Goal: Information Seeking & Learning: Learn about a topic

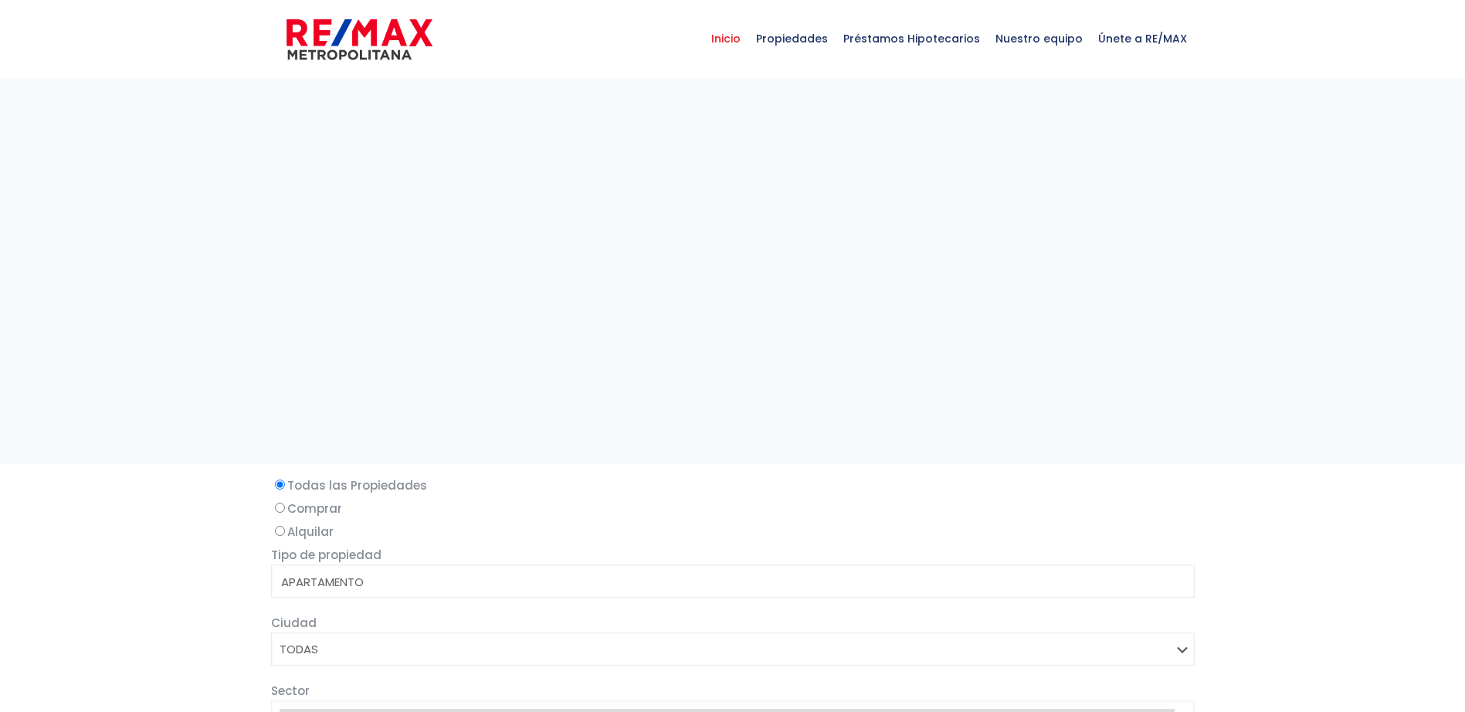
select select
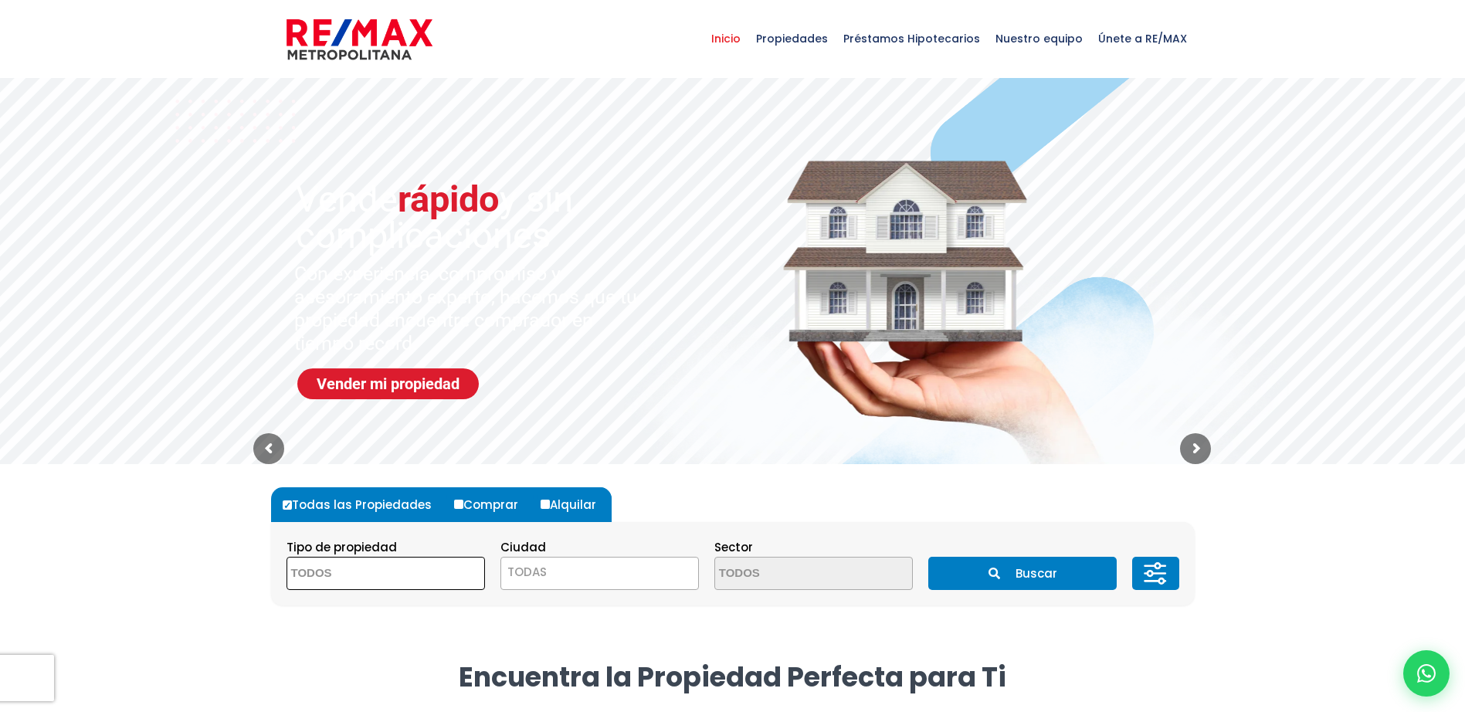
click at [443, 579] on span at bounding box center [386, 573] width 199 height 33
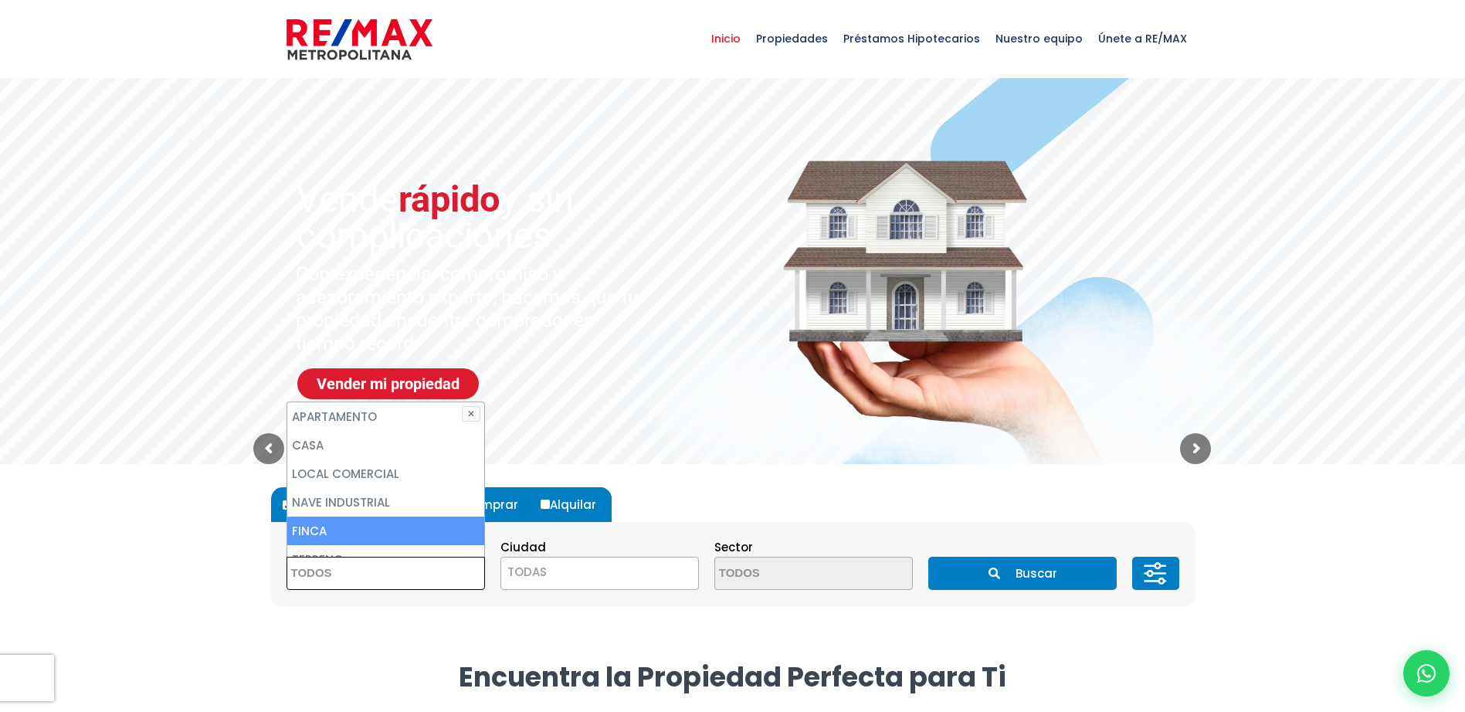
drag, startPoint x: 444, startPoint y: 603, endPoint x: 467, endPoint y: 600, distance: 23.3
click at [447, 603] on section "Tipo de propiedad APARTAMENTO CASA LOCAL COMERCIAL NAVE INDUSTRIAL FINCA TERREN…" at bounding box center [733, 563] width 924 height 83
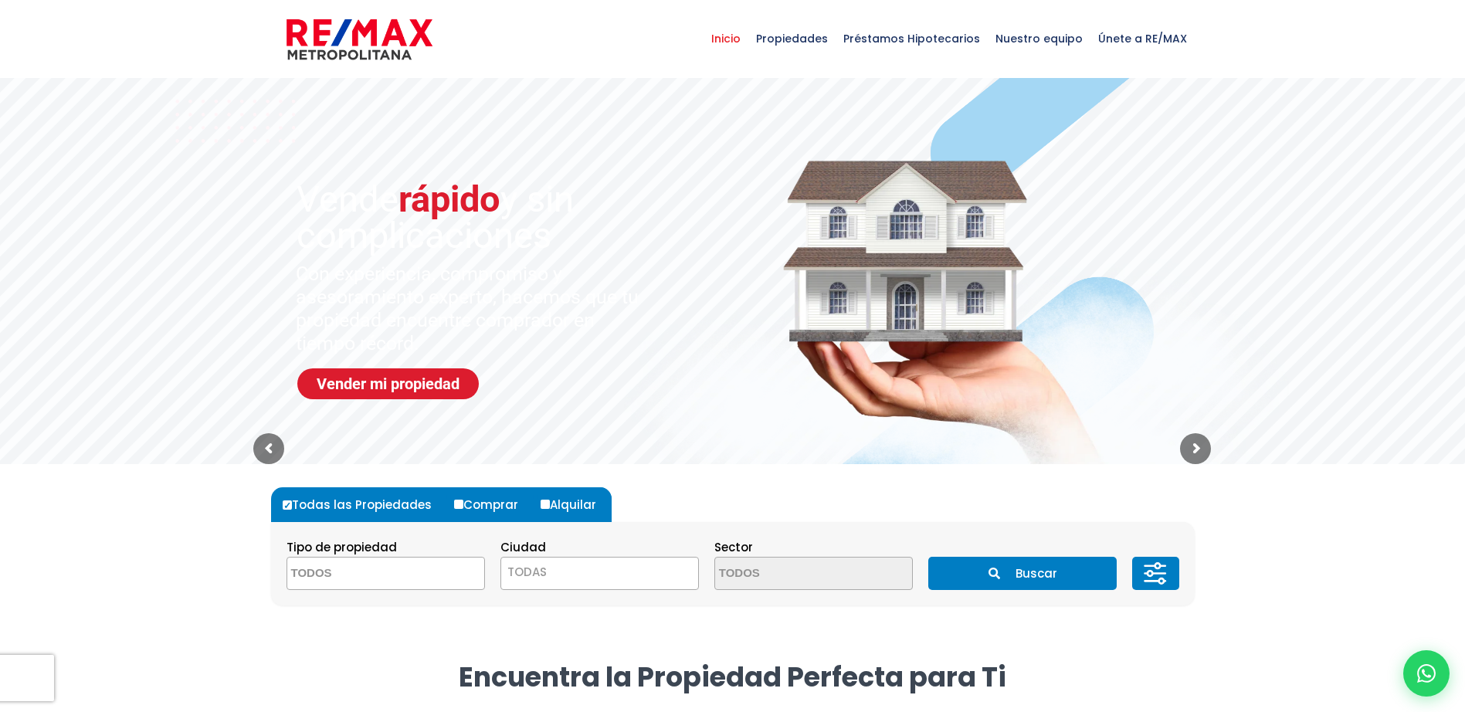
click at [556, 569] on span "TODAS" at bounding box center [599, 573] width 197 height 22
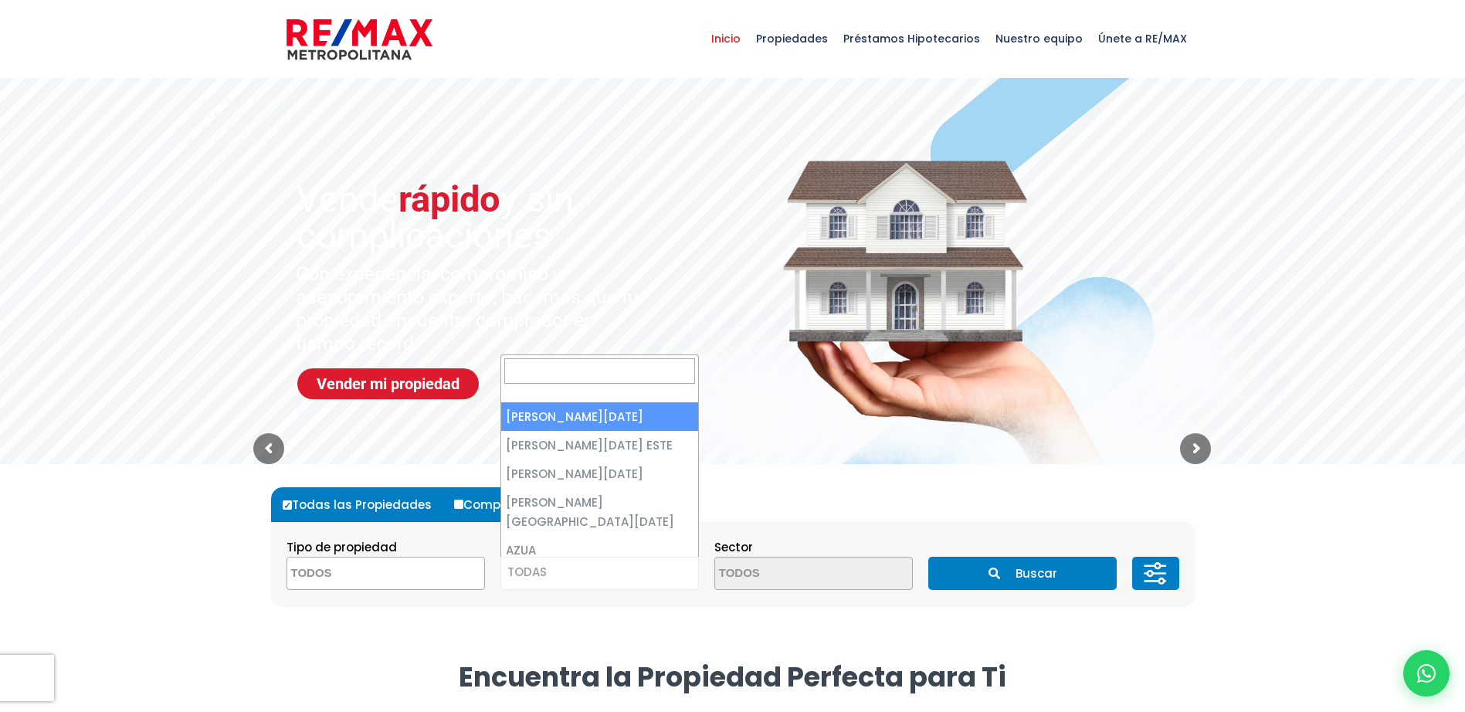
select select "1"
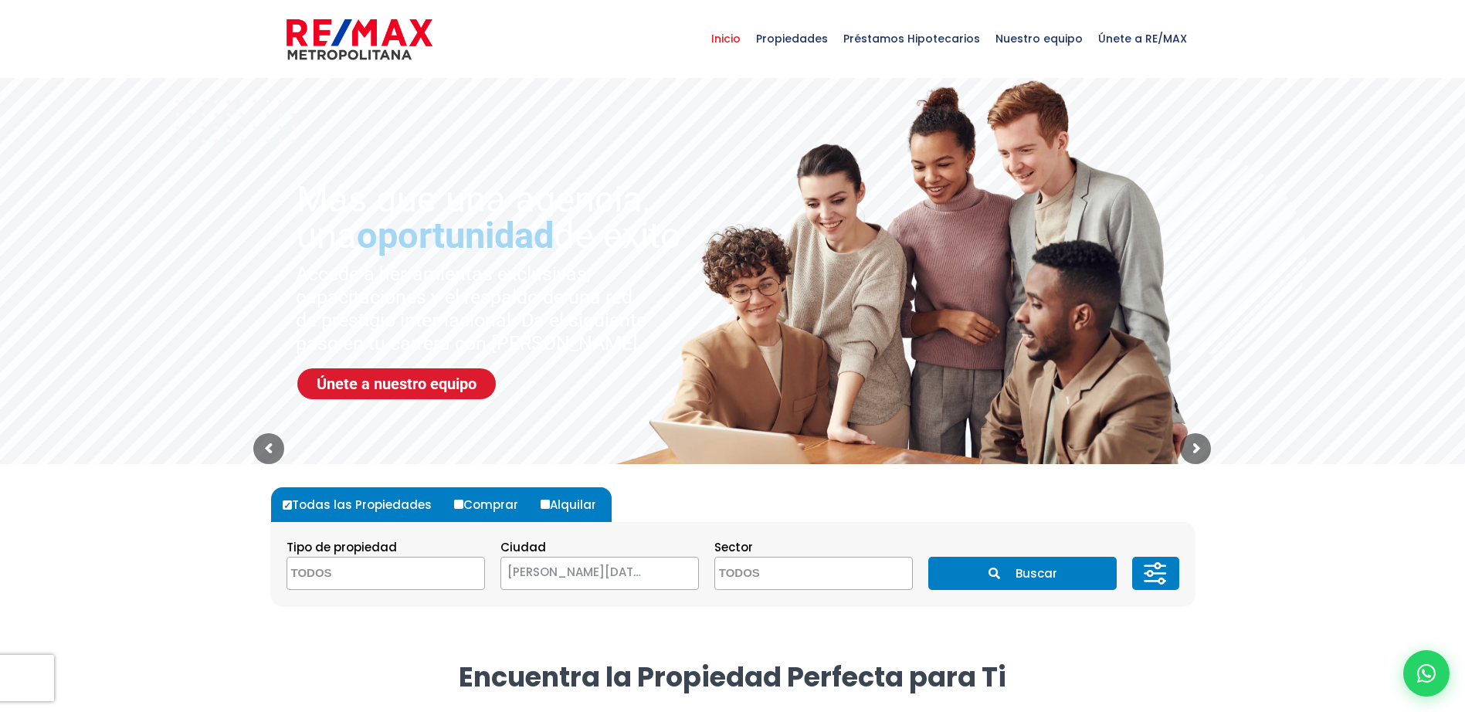
click at [993, 571] on icon "submit" at bounding box center [995, 574] width 12 height 12
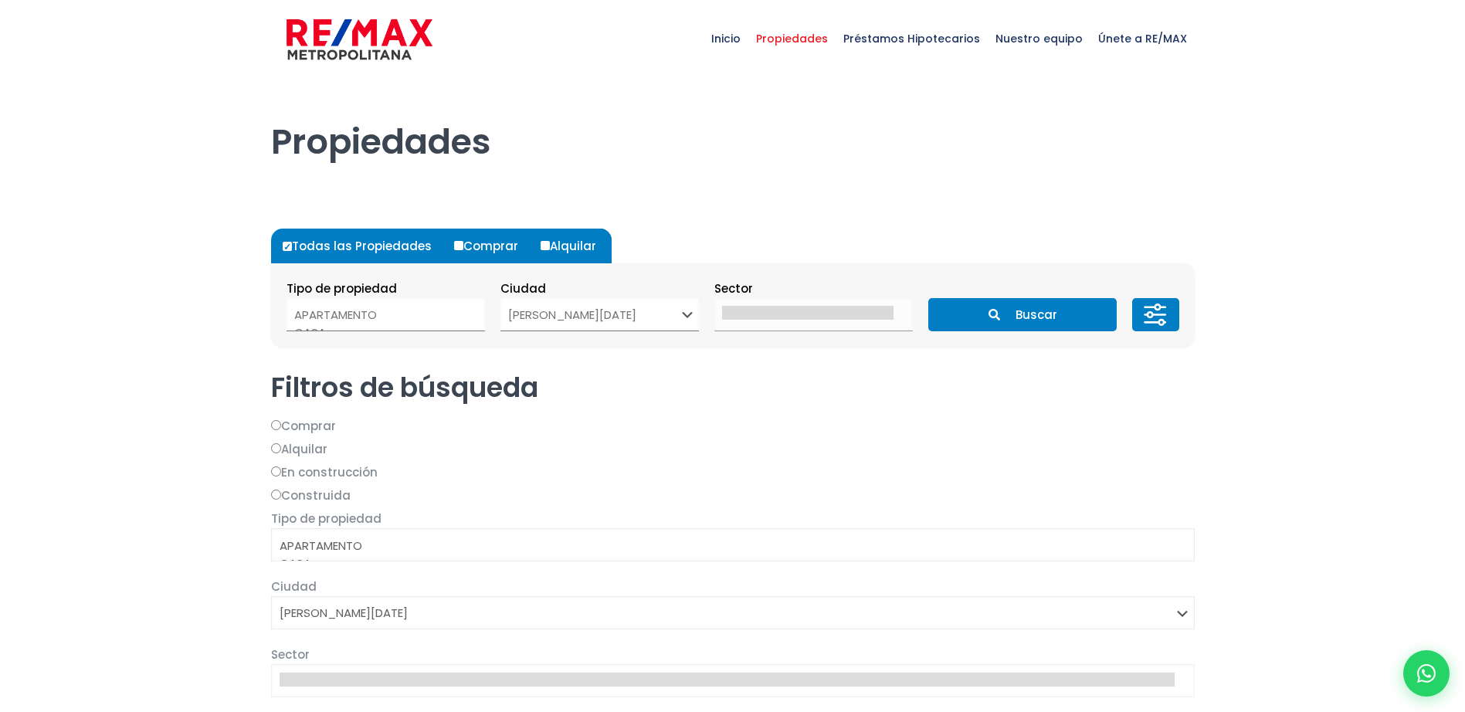
select select
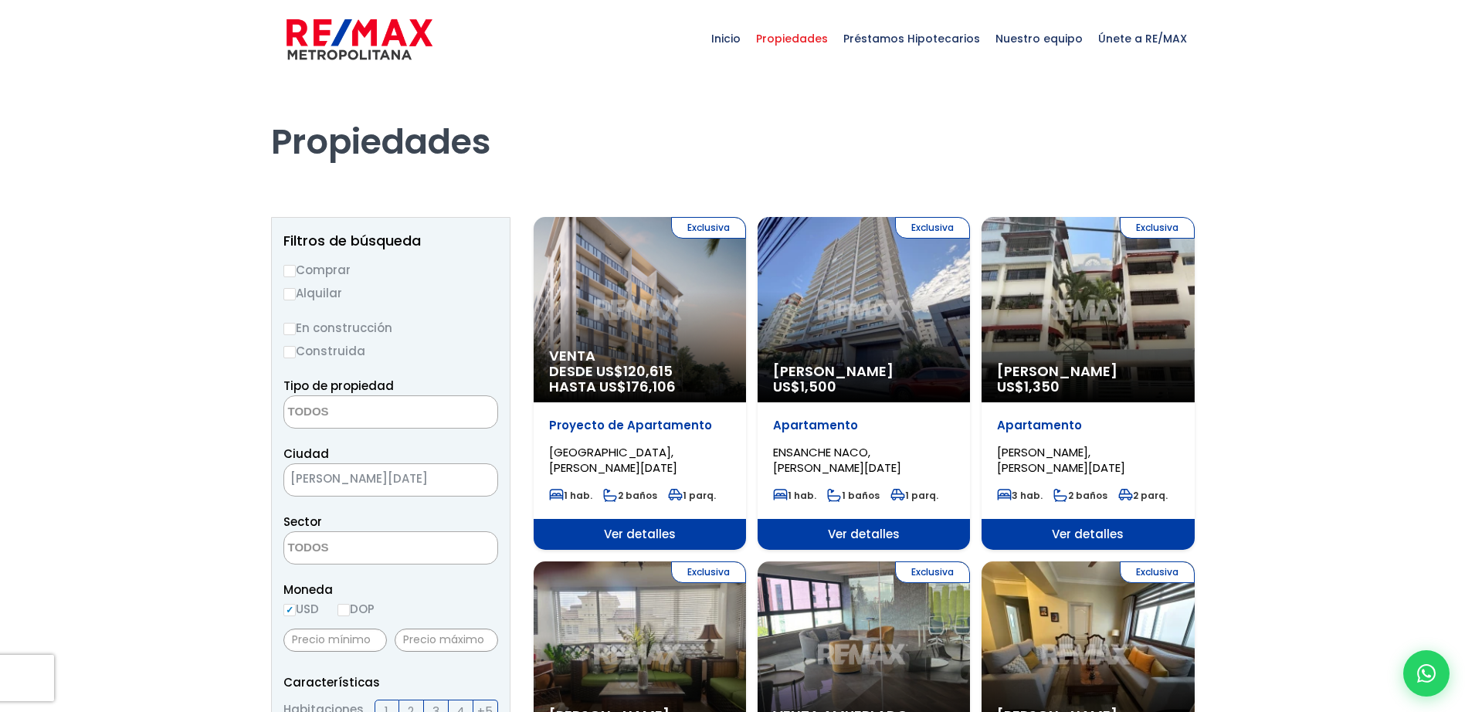
click at [342, 406] on textarea "Search" at bounding box center [359, 412] width 150 height 33
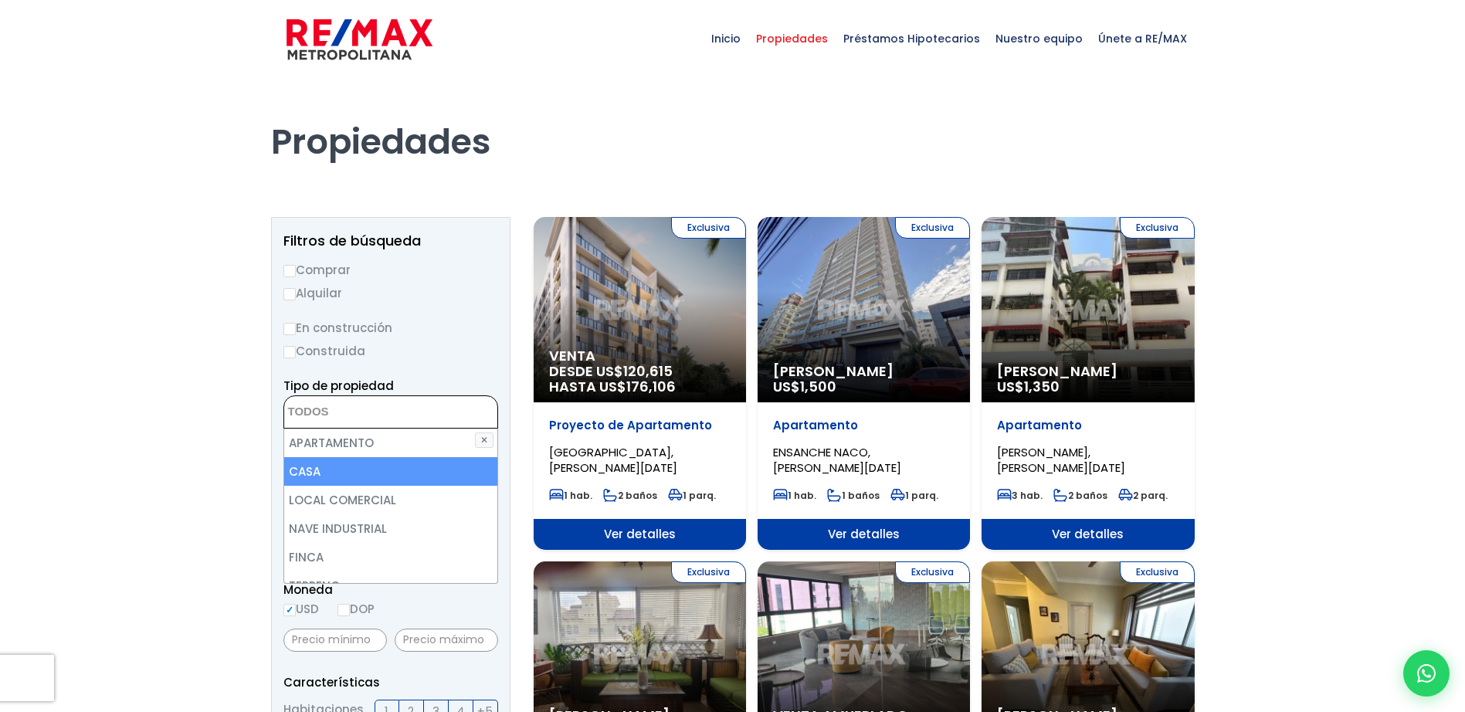
drag, startPoint x: 234, startPoint y: 454, endPoint x: 251, endPoint y: 455, distance: 17.0
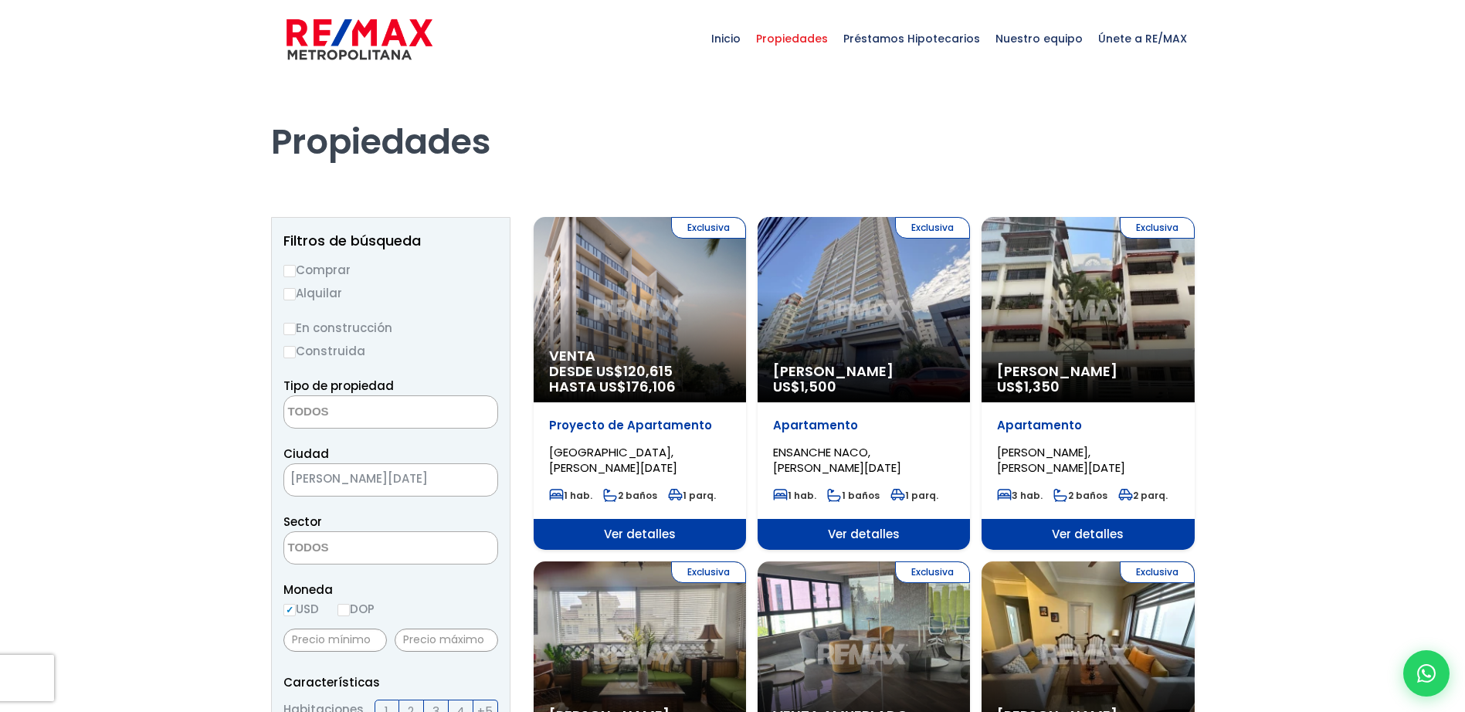
click at [374, 488] on span "[PERSON_NAME][DATE]" at bounding box center [371, 479] width 175 height 22
click at [383, 545] on textarea "Search" at bounding box center [359, 548] width 150 height 33
type textarea "villa co"
click at [385, 521] on li "[PERSON_NAME]" at bounding box center [390, 517] width 213 height 29
select select "213"
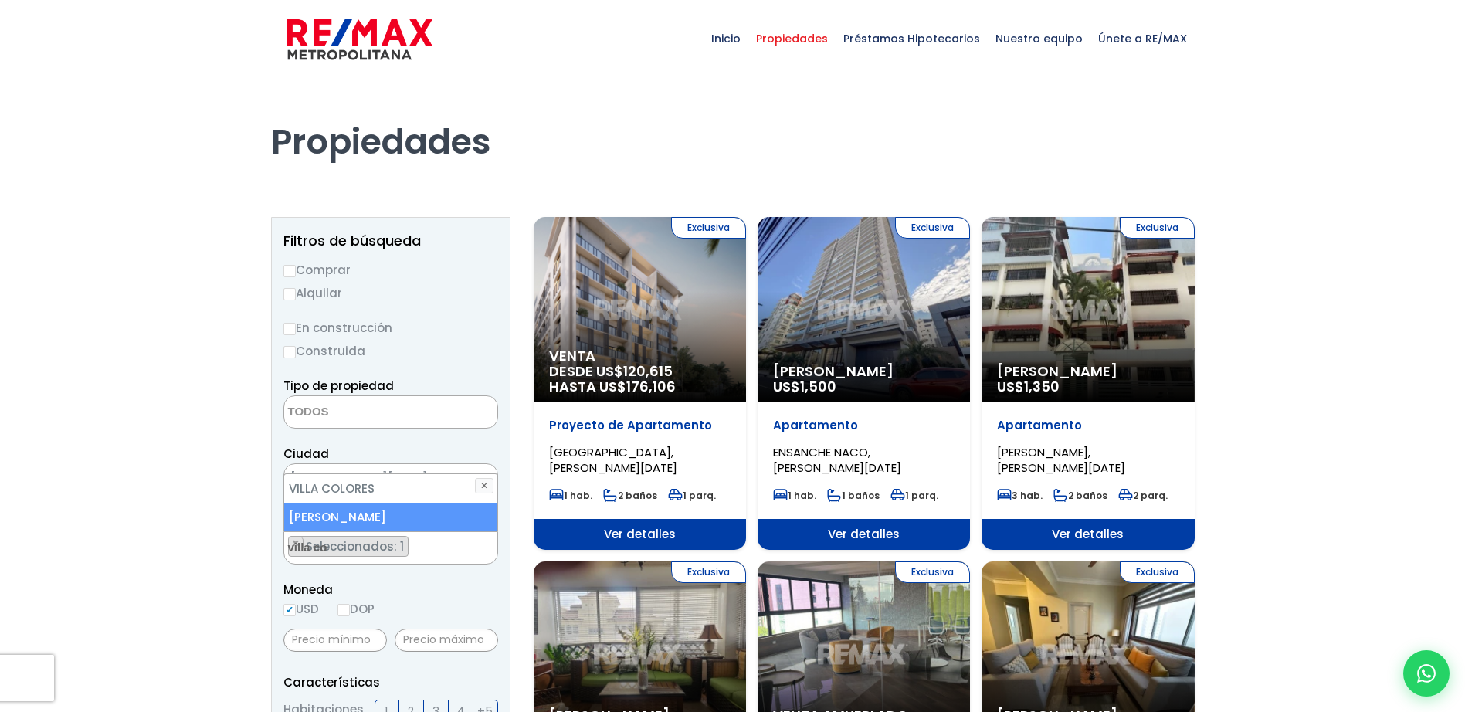
scroll to position [4406, 0]
click at [365, 509] on li "[PERSON_NAME]" at bounding box center [390, 517] width 213 height 29
select select "213"
click at [365, 509] on li "[PERSON_NAME]" at bounding box center [390, 517] width 213 height 29
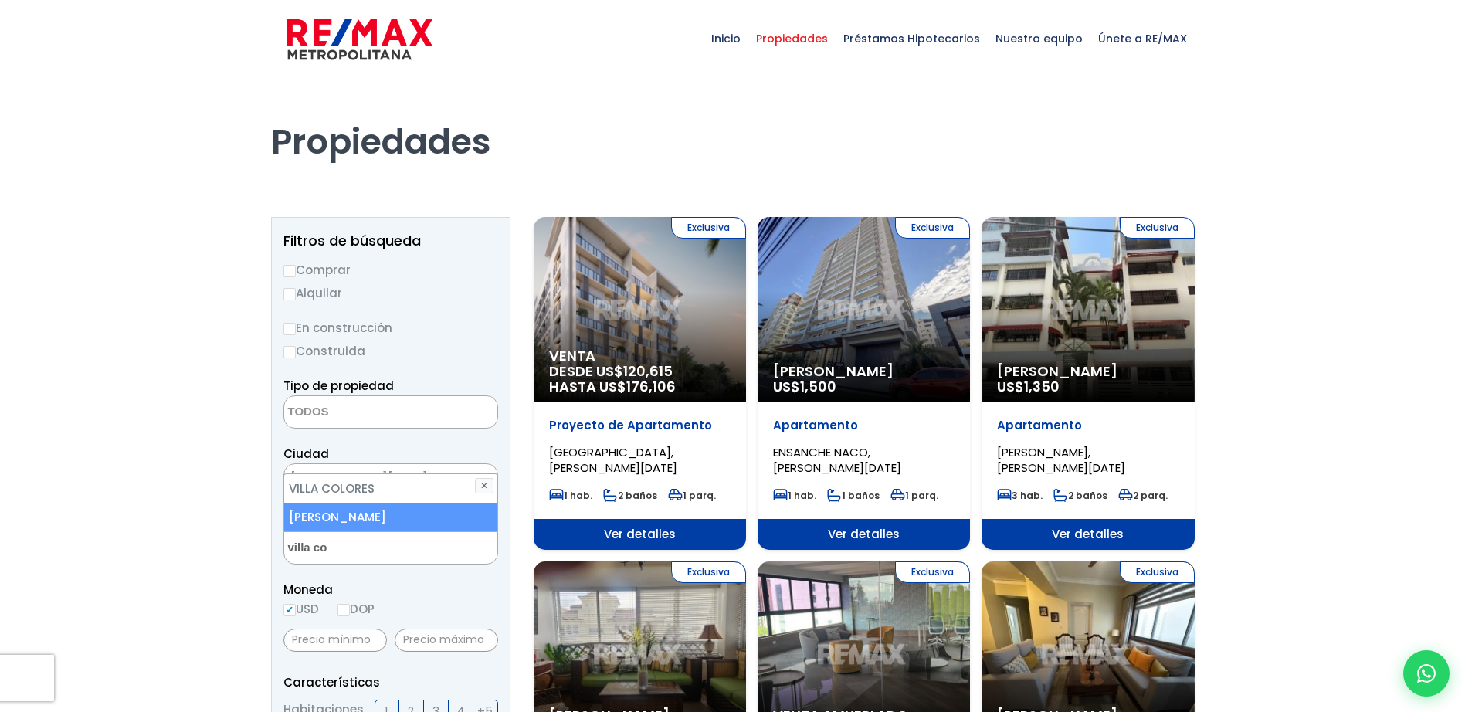
click at [365, 509] on li "[PERSON_NAME]" at bounding box center [390, 517] width 213 height 29
select select "213"
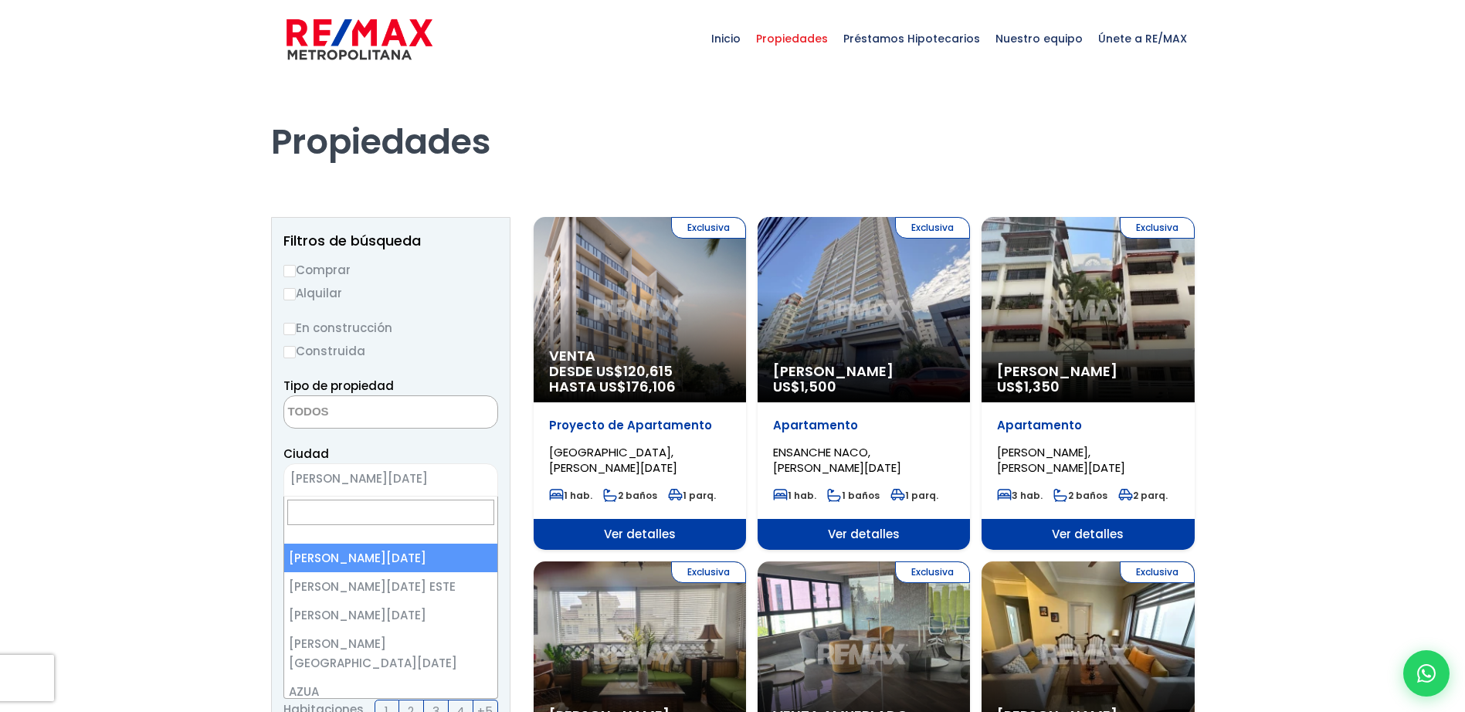
click at [416, 484] on span "[PERSON_NAME][DATE]" at bounding box center [371, 479] width 175 height 22
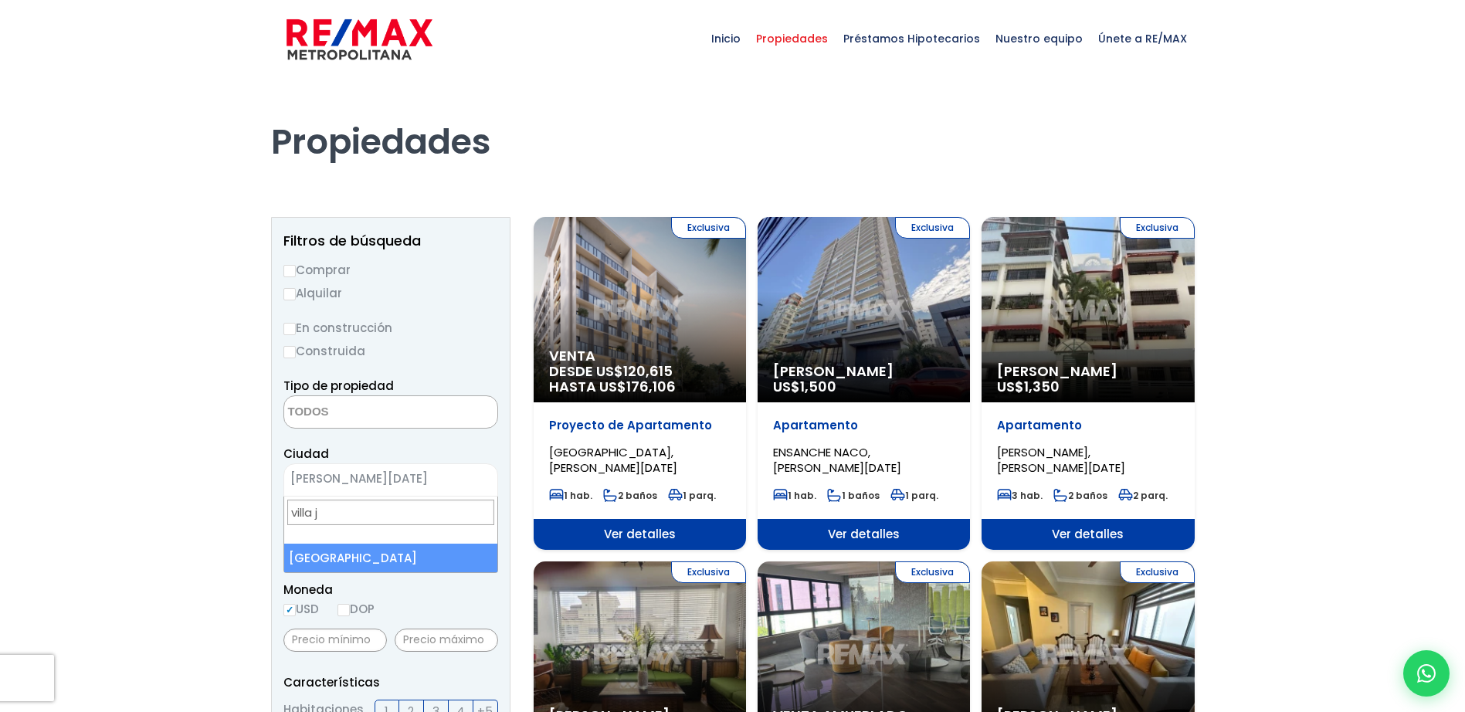
type input "villa"
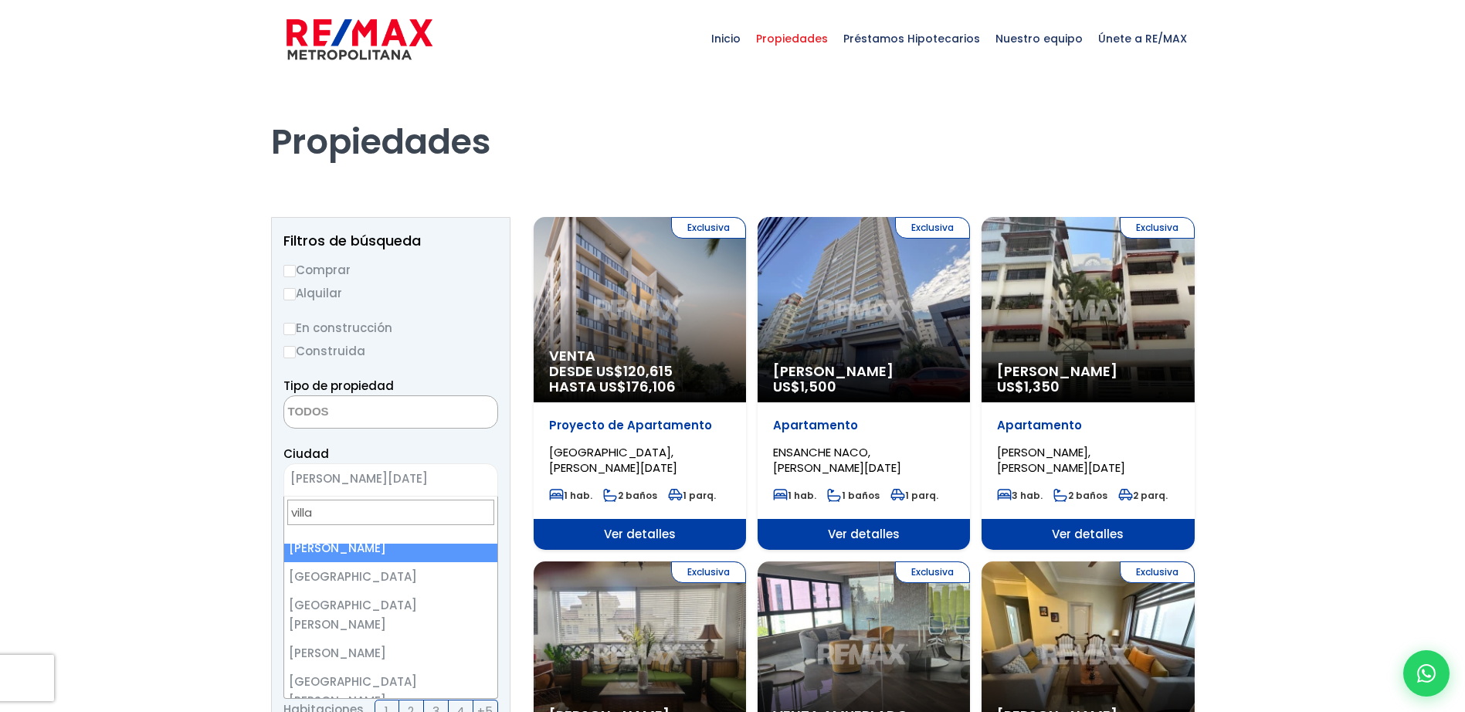
scroll to position [0, 0]
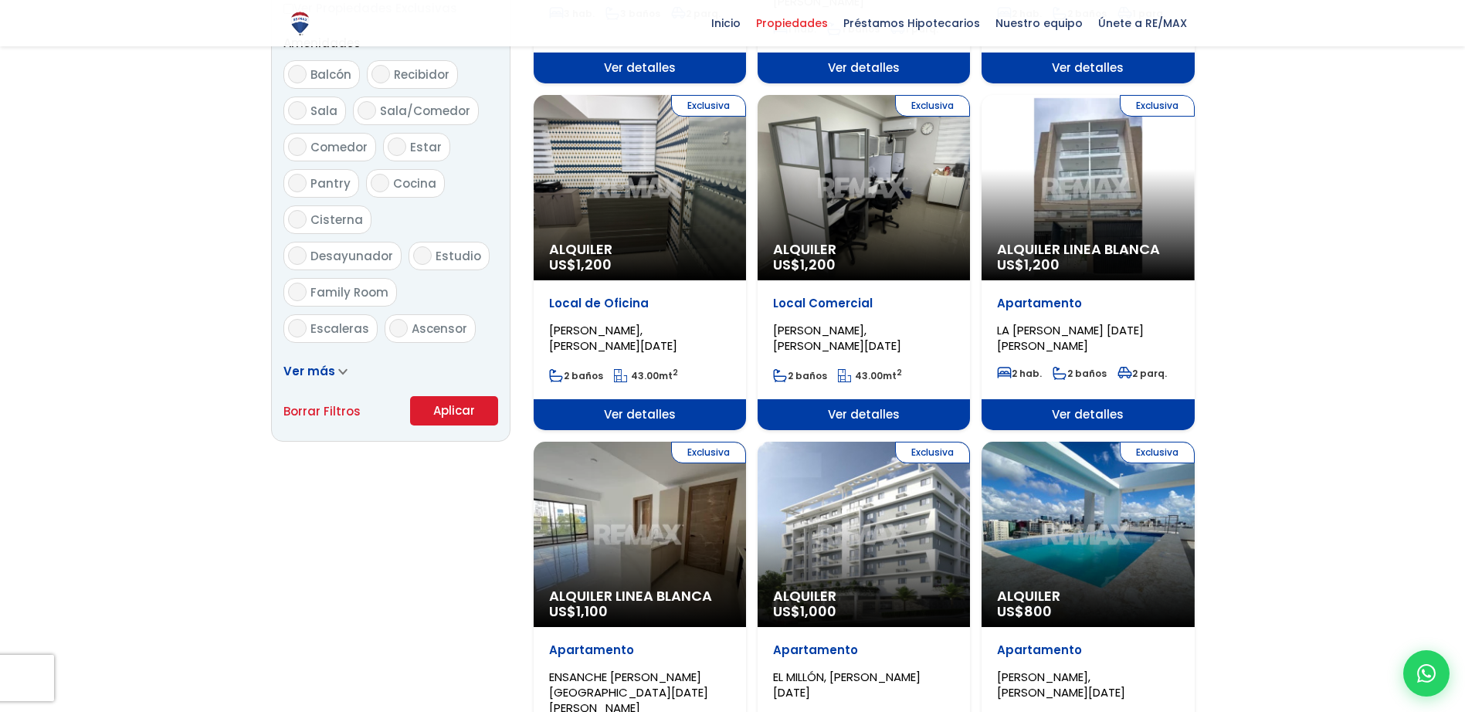
scroll to position [911, 0]
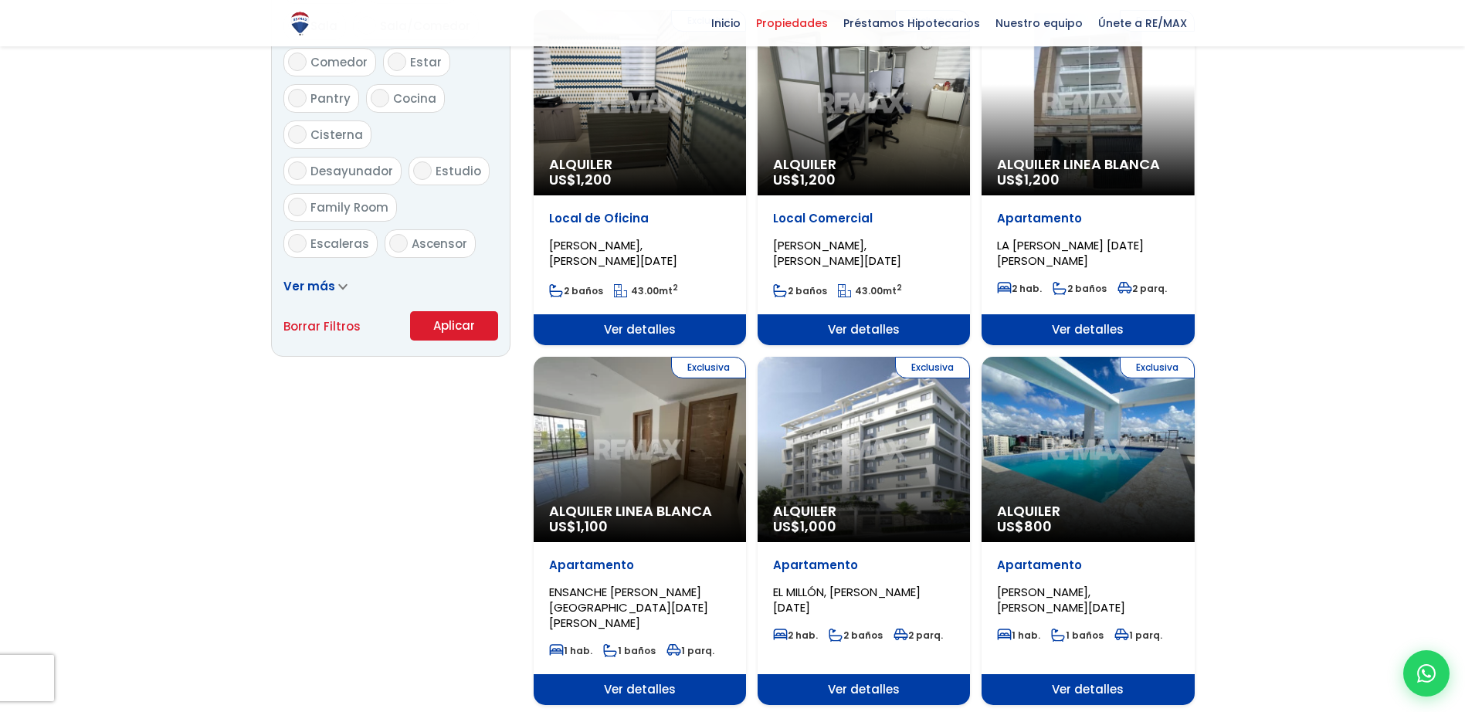
click at [430, 318] on button "Aplicar" at bounding box center [454, 325] width 88 height 29
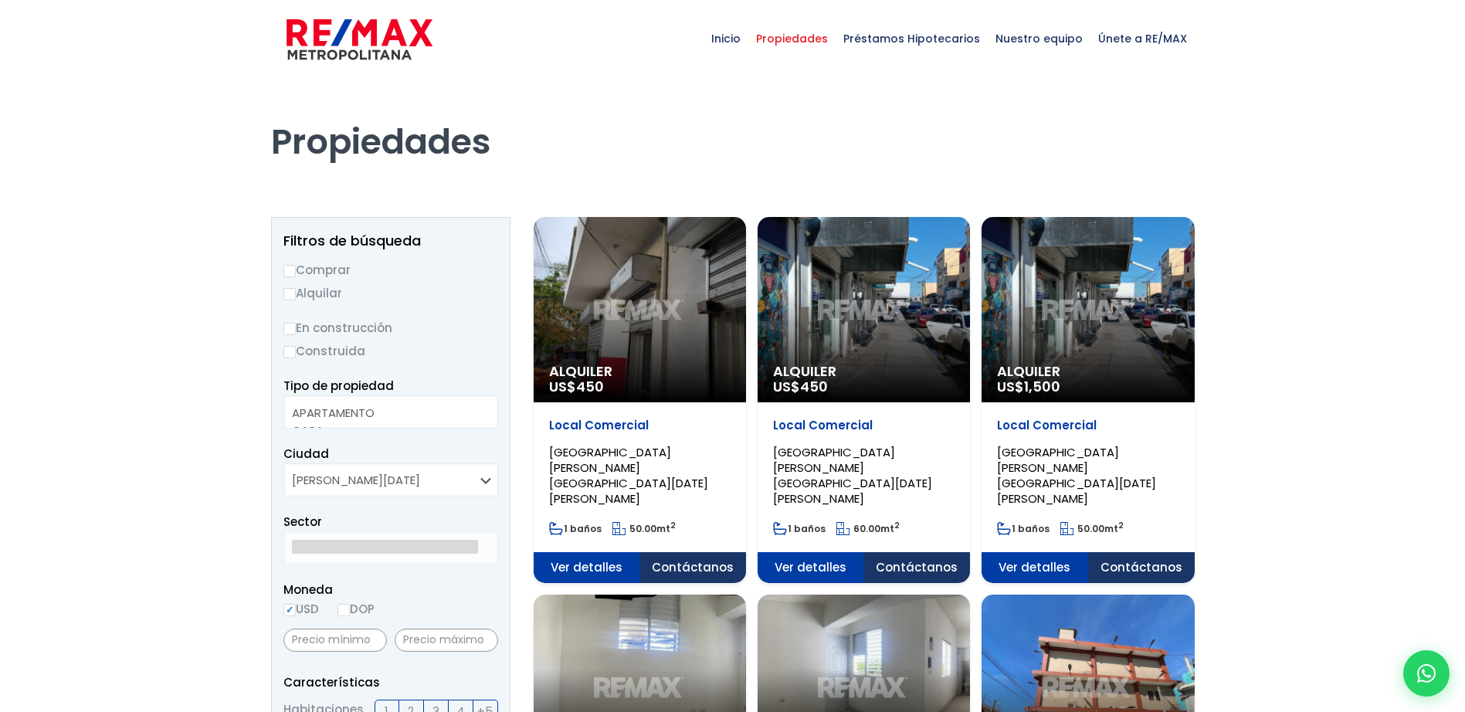
select select
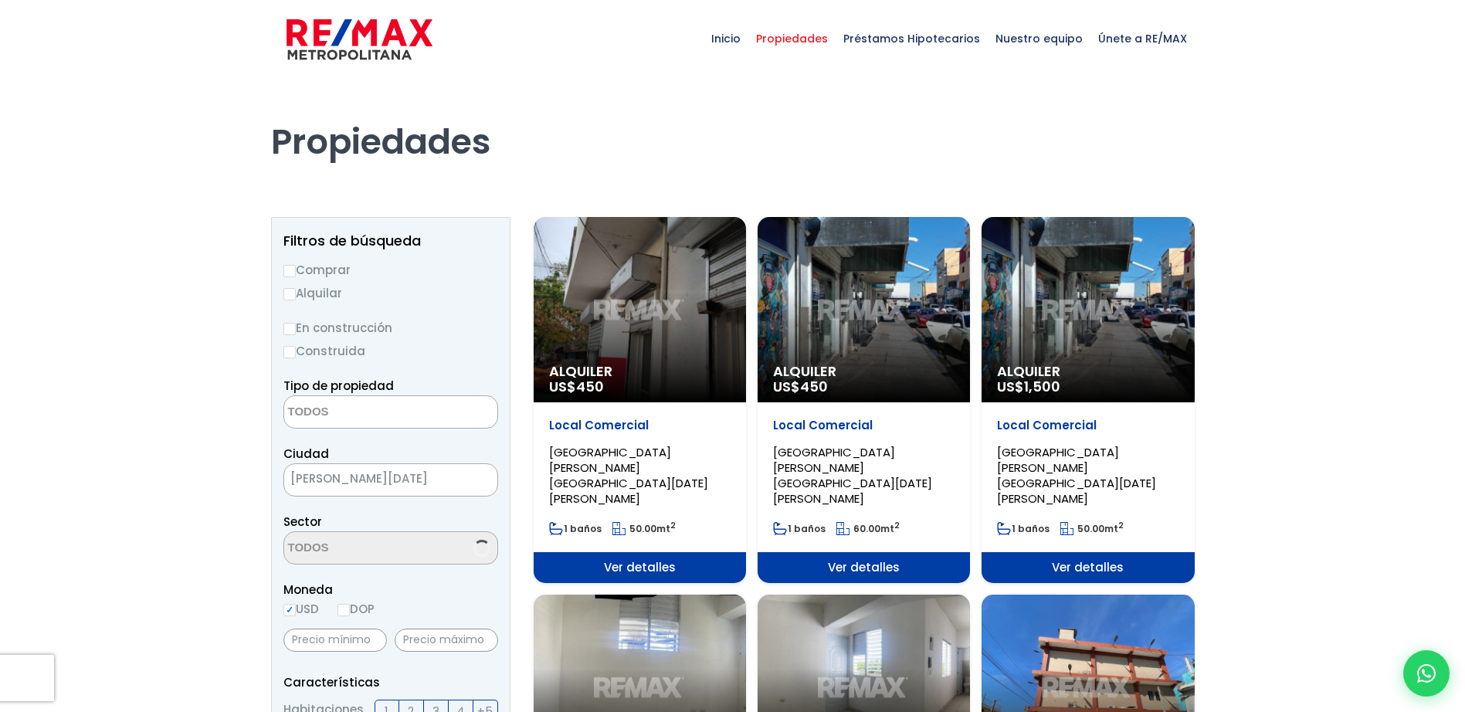
scroll to position [4406, 0]
select select "213"
click at [1108, 325] on div "Alquiler US$ 1,500" at bounding box center [1088, 309] width 212 height 185
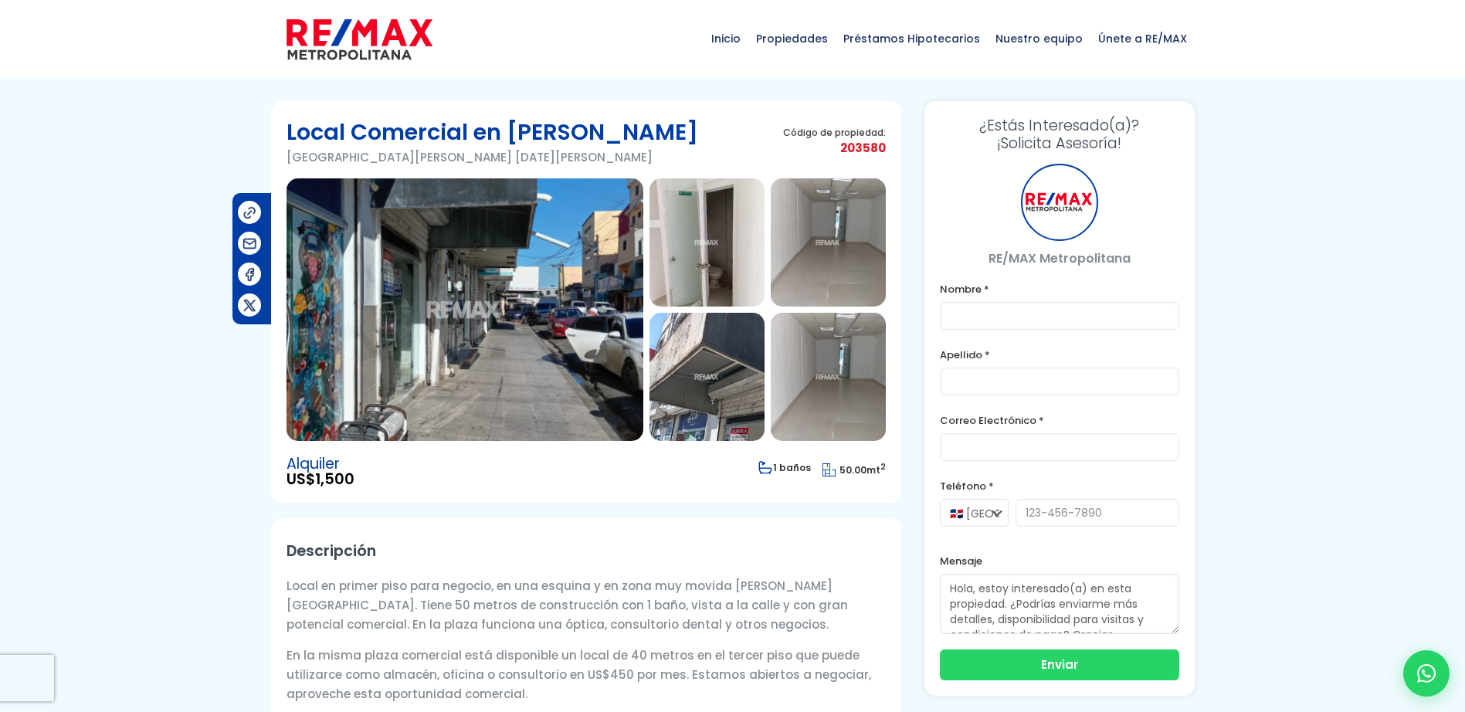
click at [563, 323] on img at bounding box center [465, 309] width 357 height 263
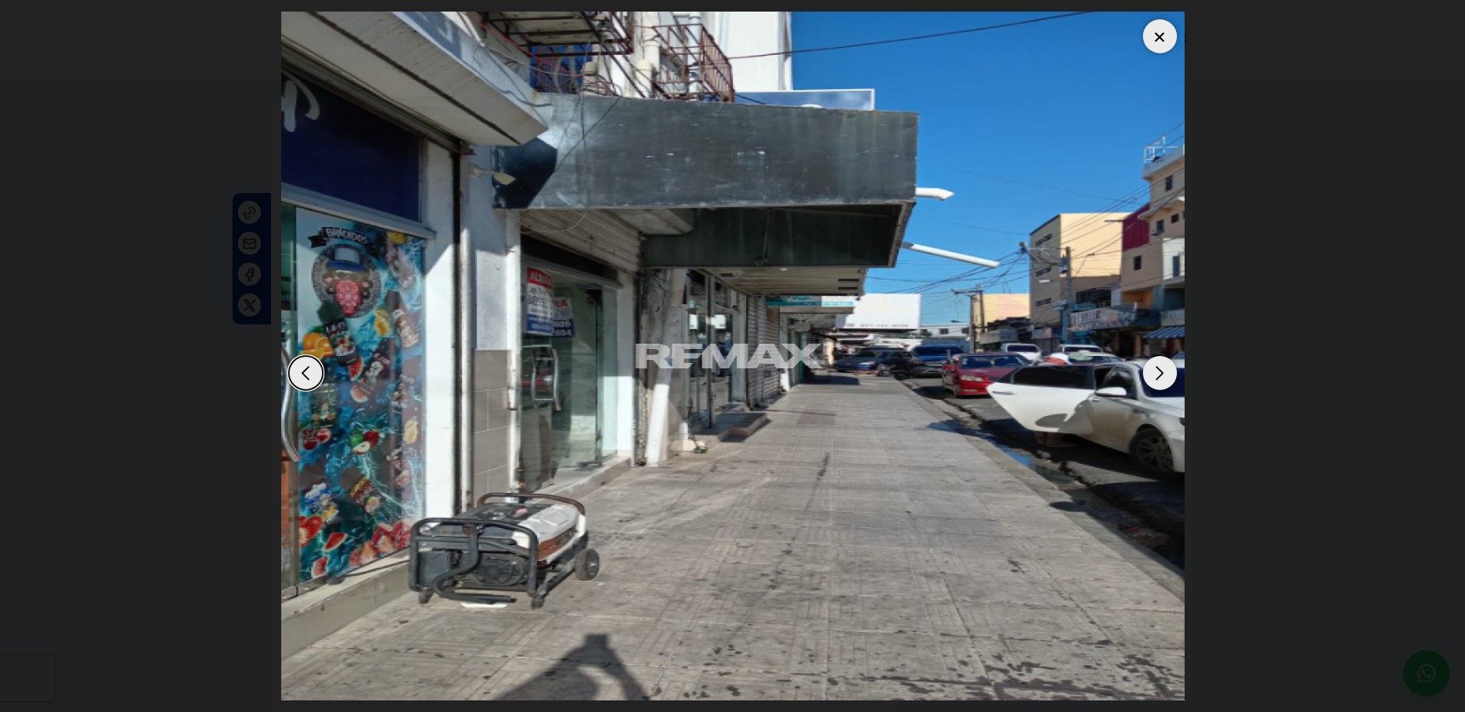
click at [846, 348] on img "1 / 5" at bounding box center [733, 356] width 904 height 689
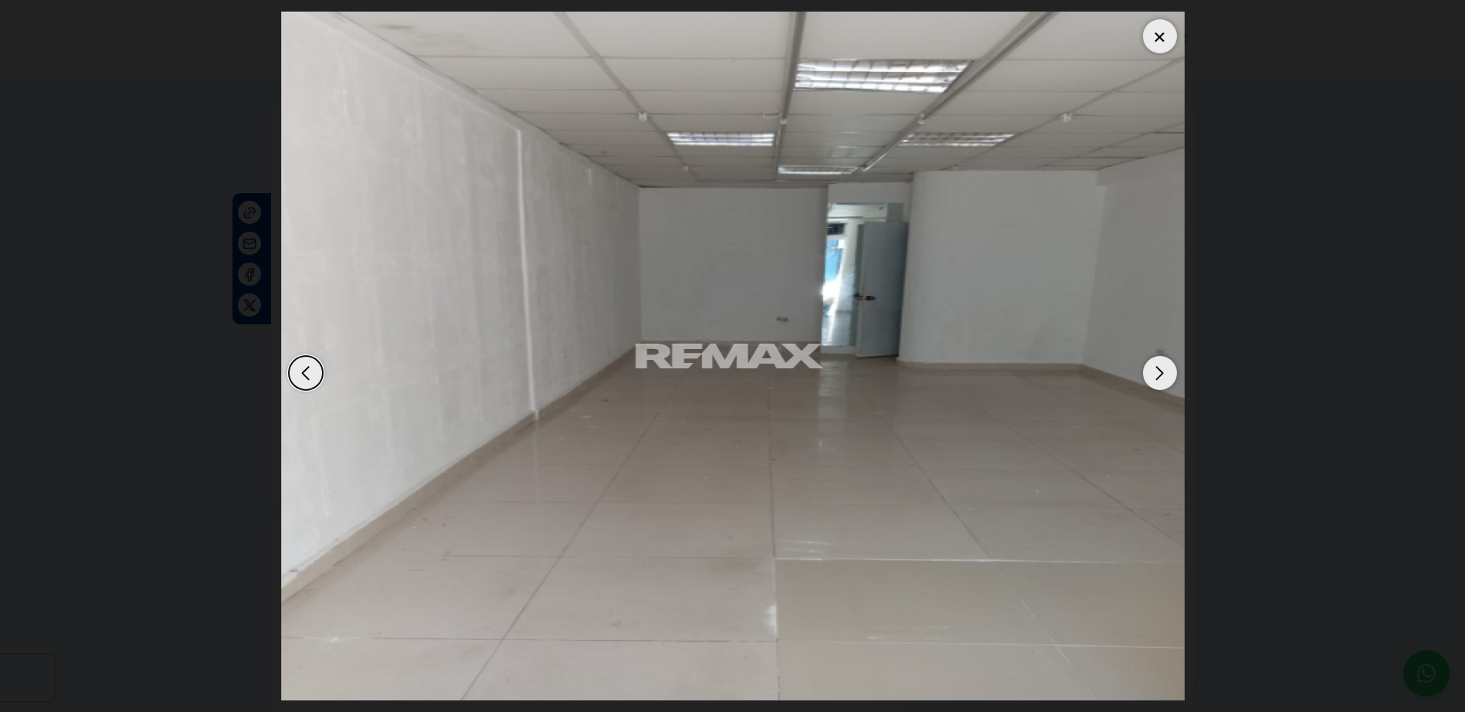
click at [1150, 376] on div "Next slide" at bounding box center [1160, 373] width 34 height 34
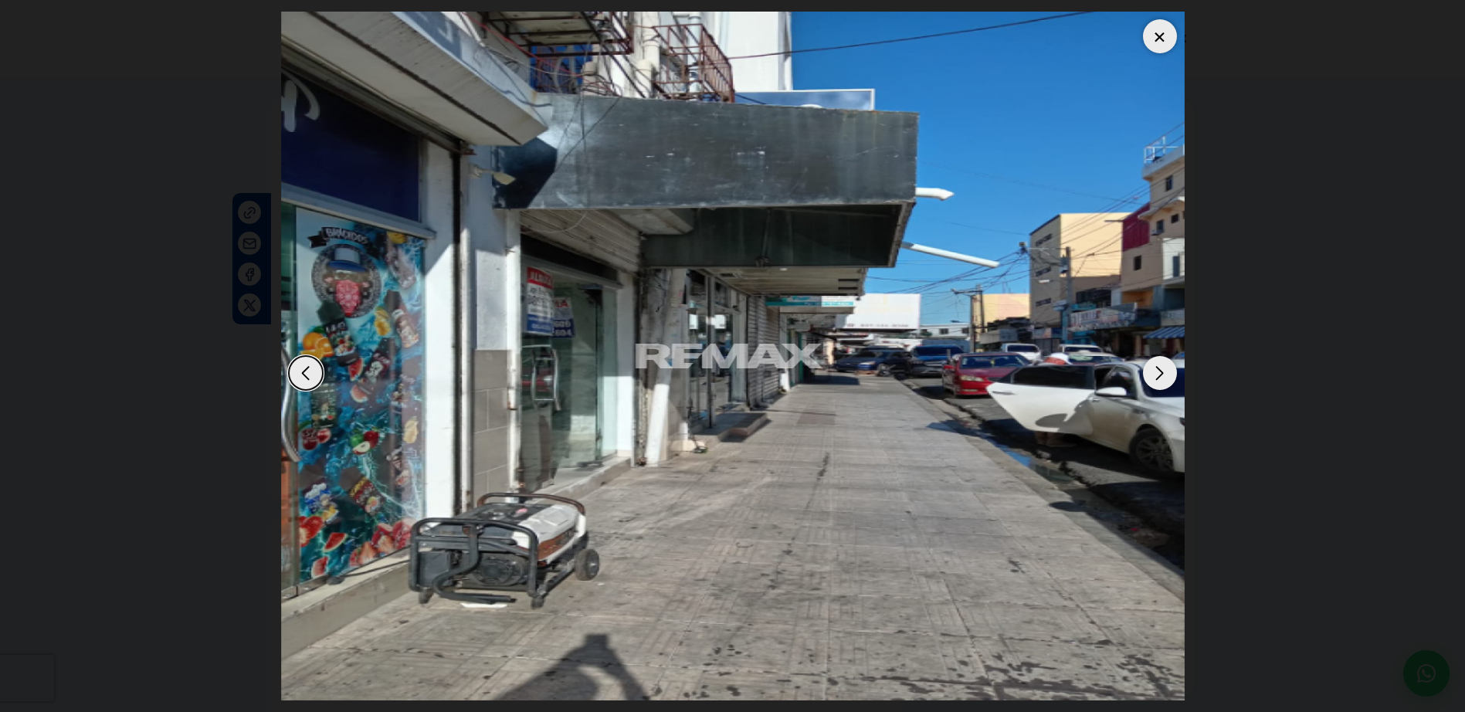
click at [1150, 375] on div "Next slide" at bounding box center [1160, 373] width 34 height 34
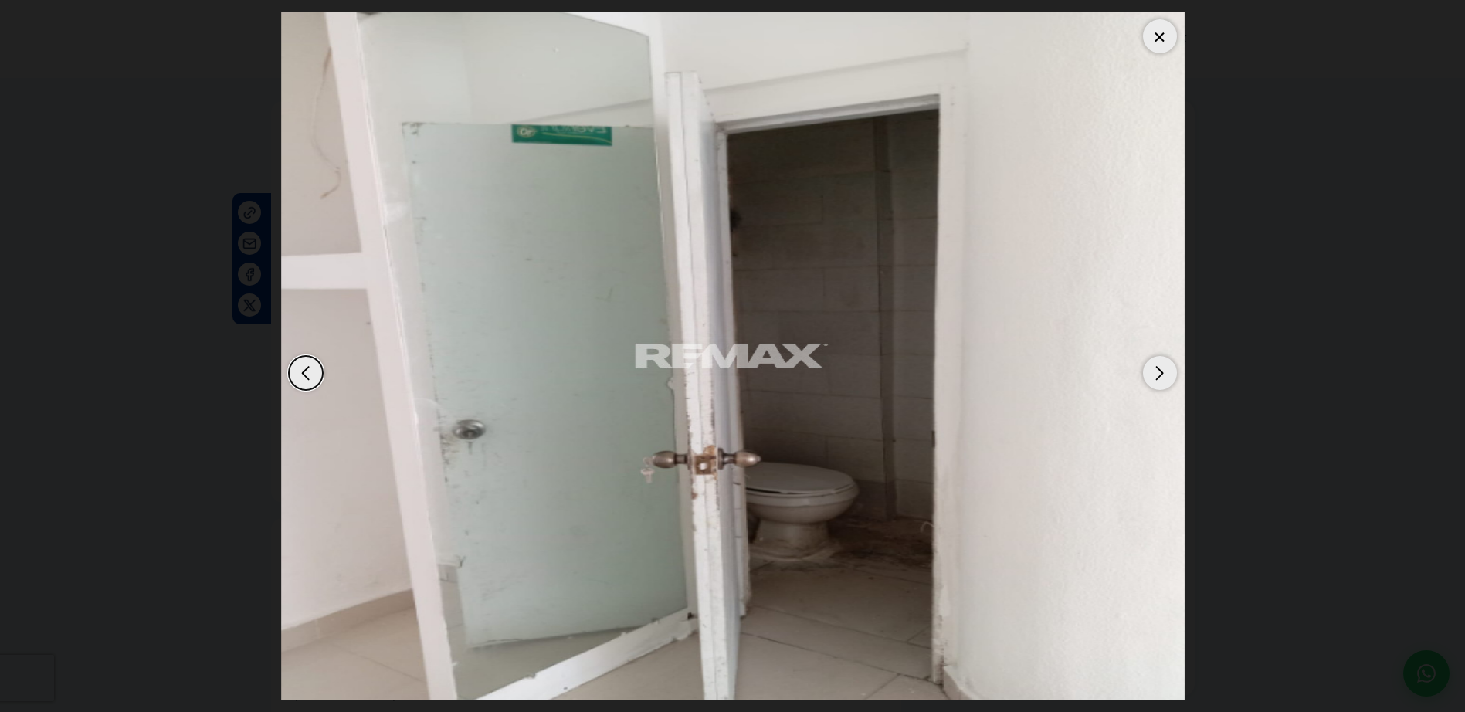
click at [1173, 37] on div at bounding box center [1160, 36] width 34 height 34
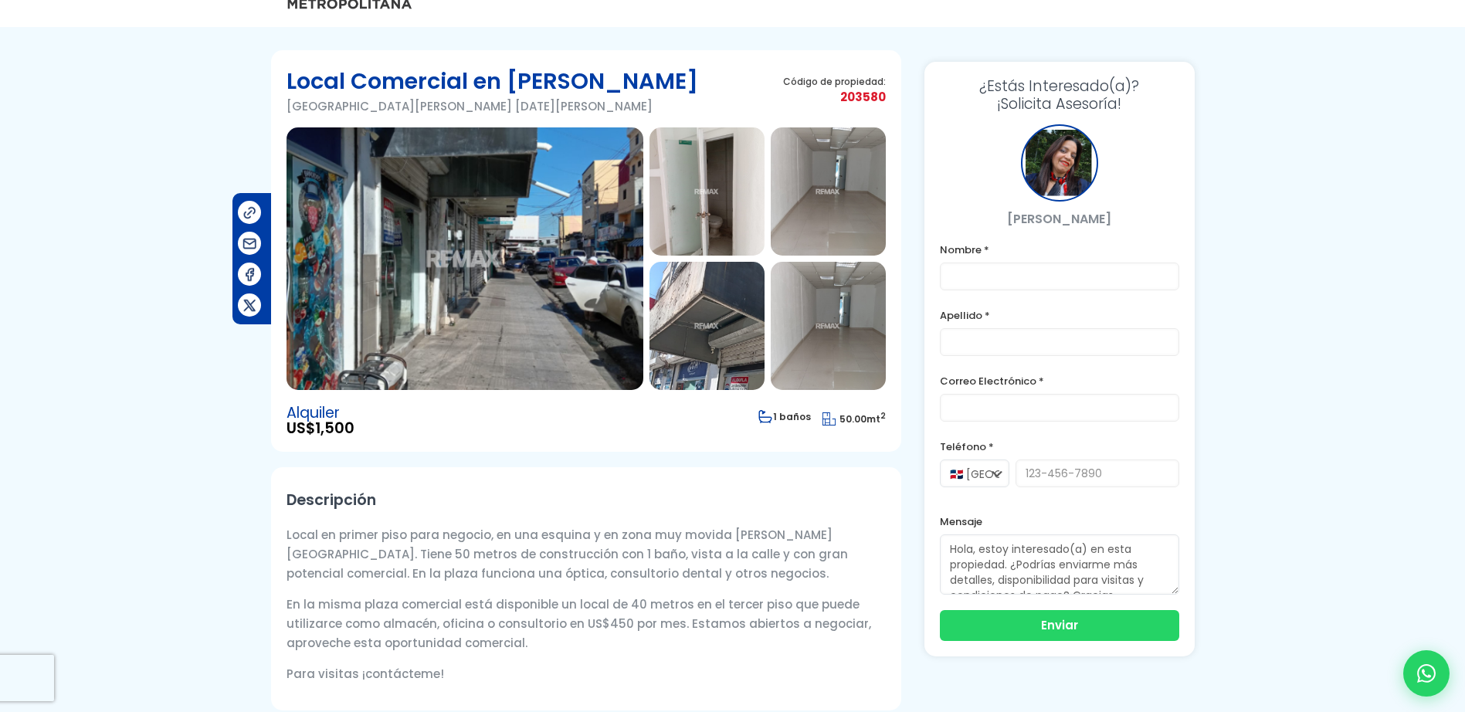
scroll to position [43, 0]
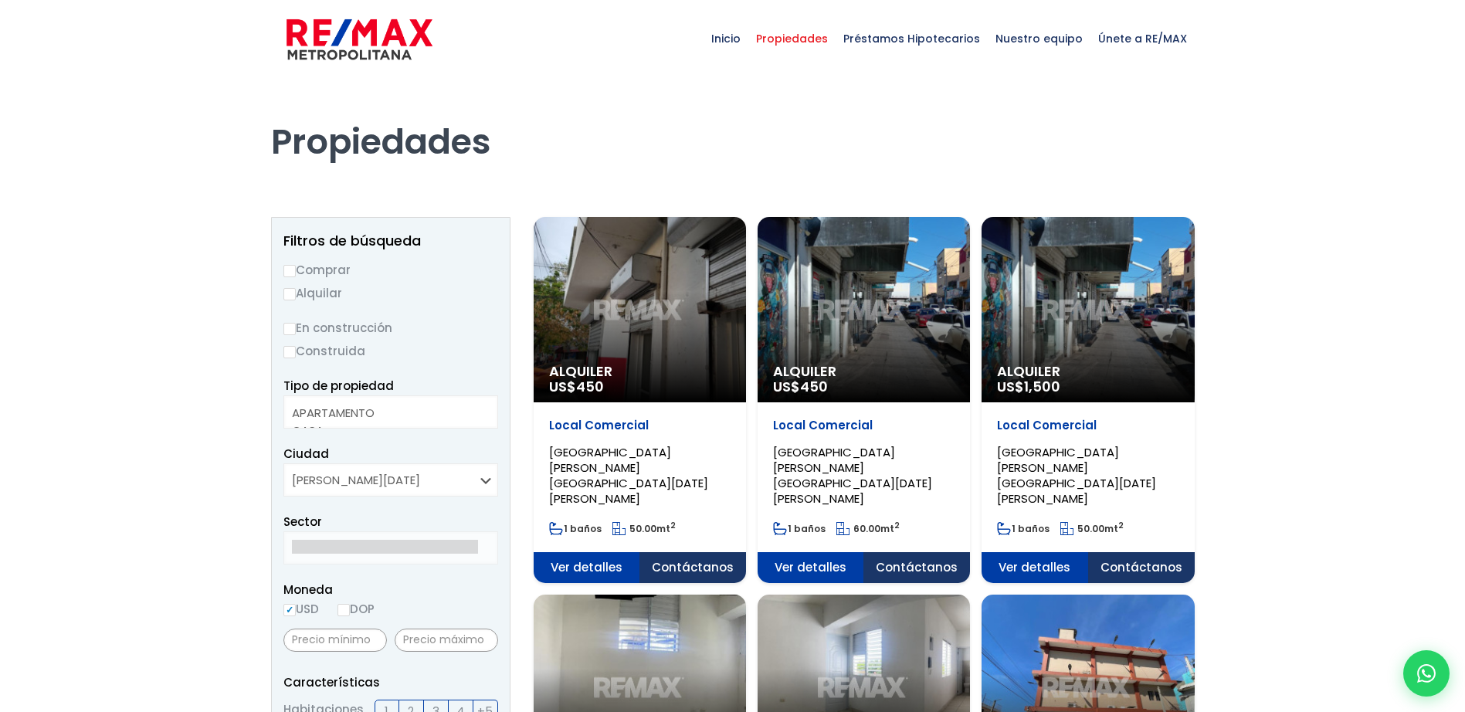
select select
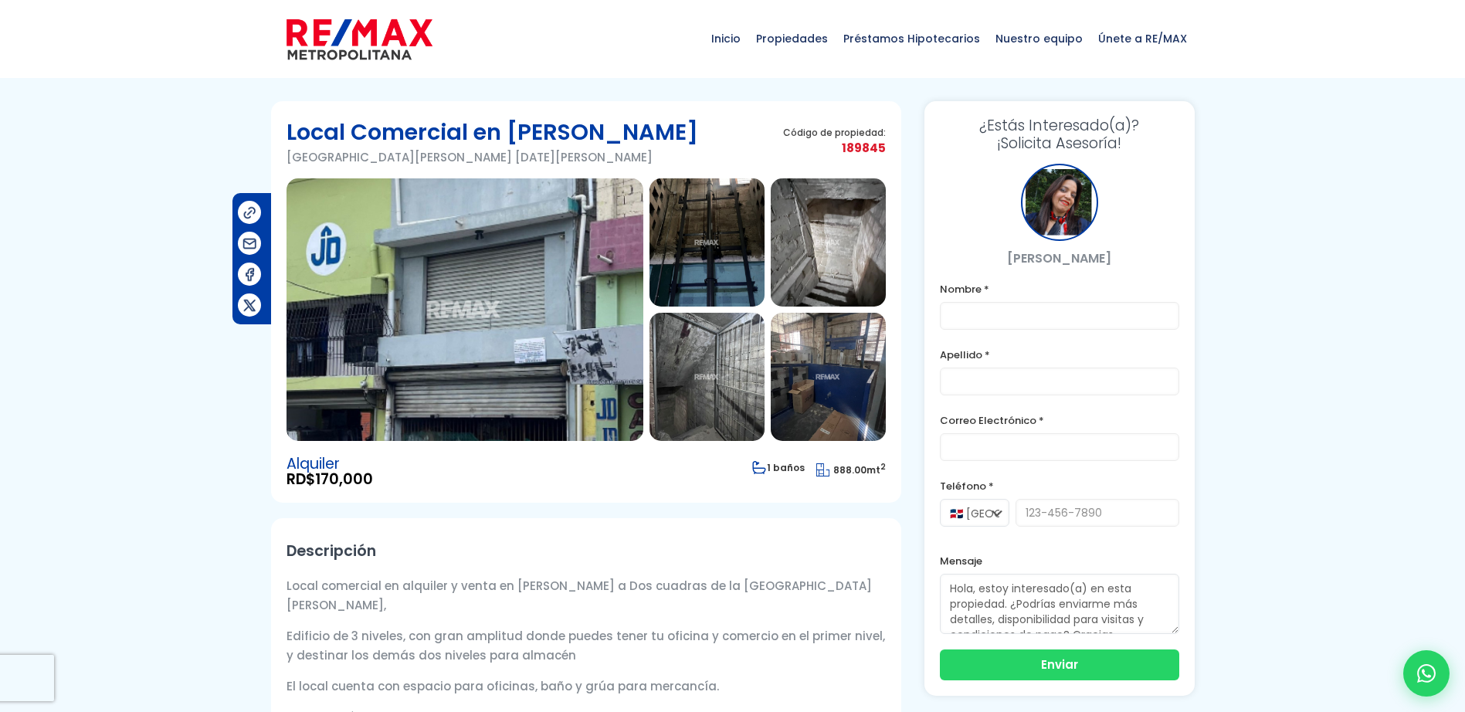
click at [464, 309] on img at bounding box center [465, 309] width 357 height 263
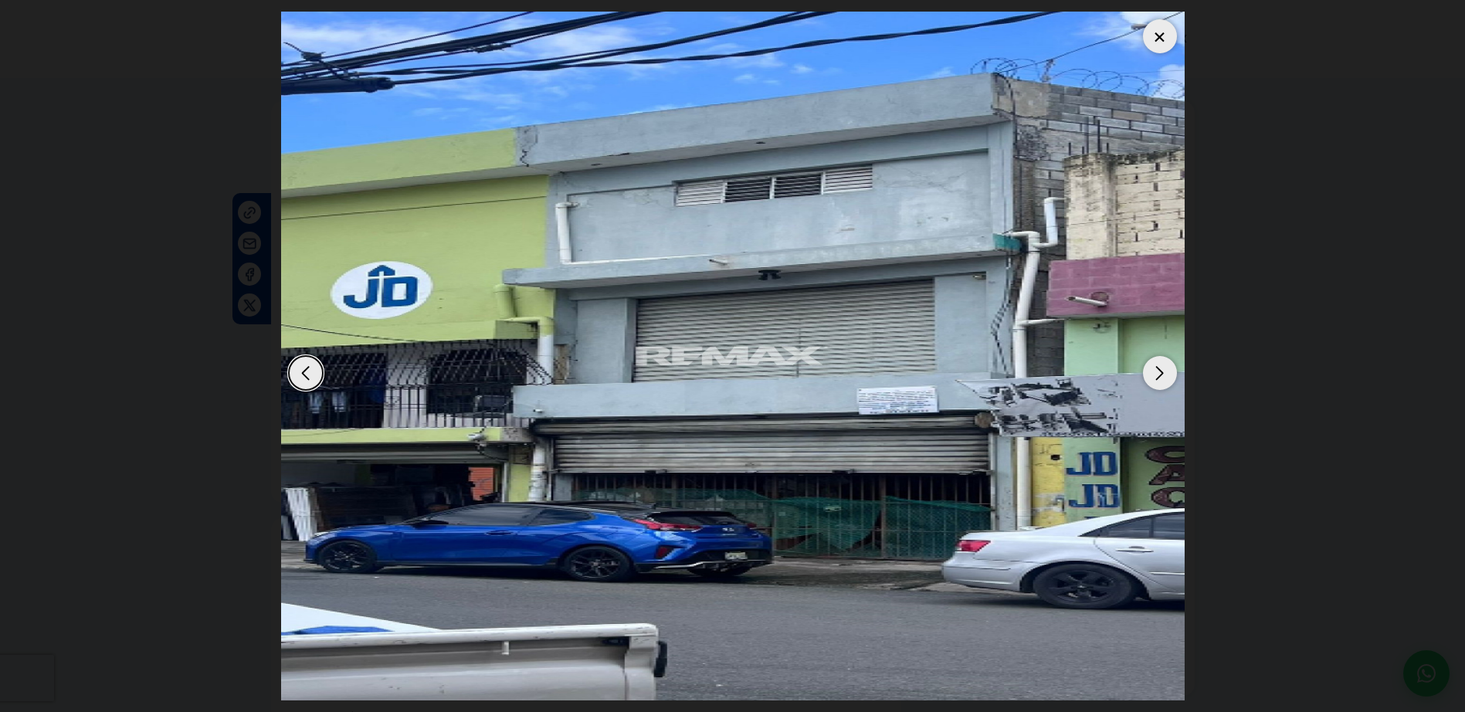
click at [1157, 372] on div "Next slide" at bounding box center [1160, 373] width 34 height 34
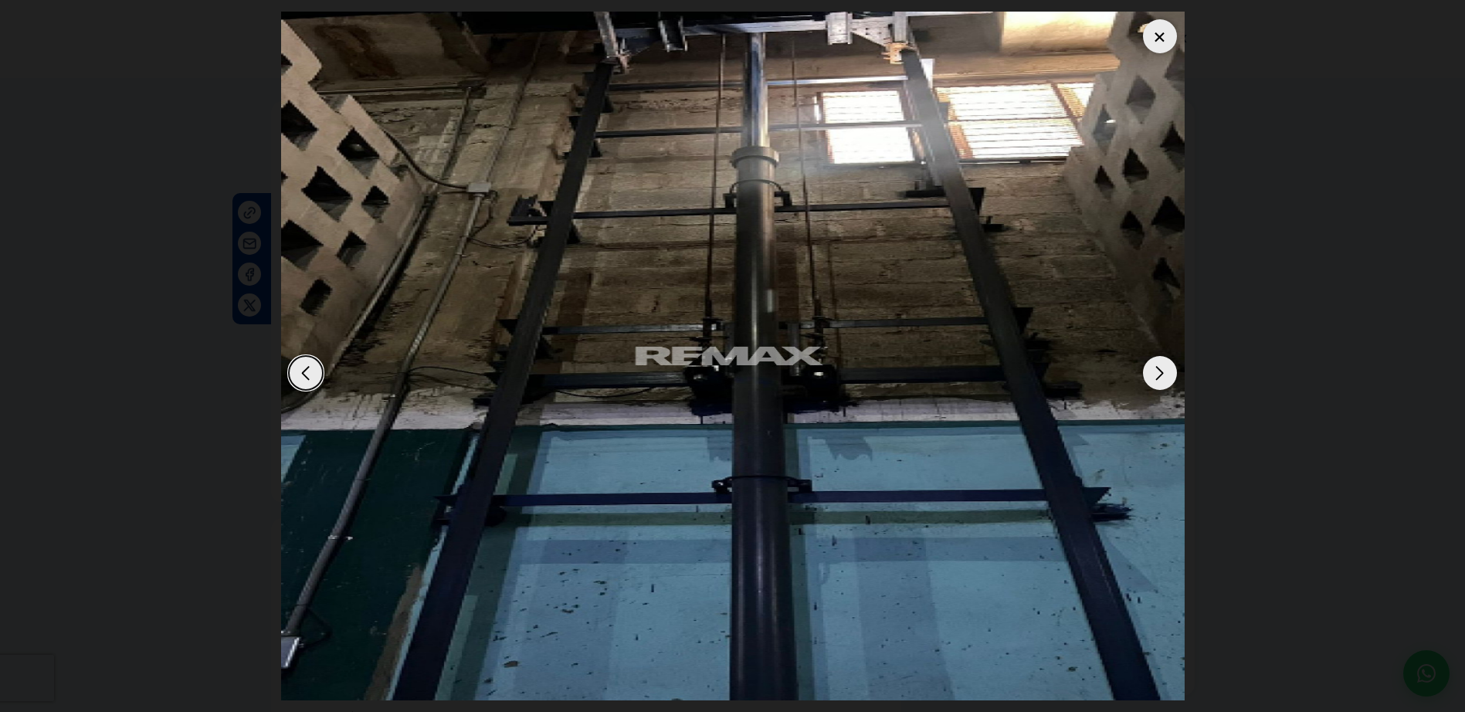
click at [1157, 372] on div "Next slide" at bounding box center [1160, 373] width 34 height 34
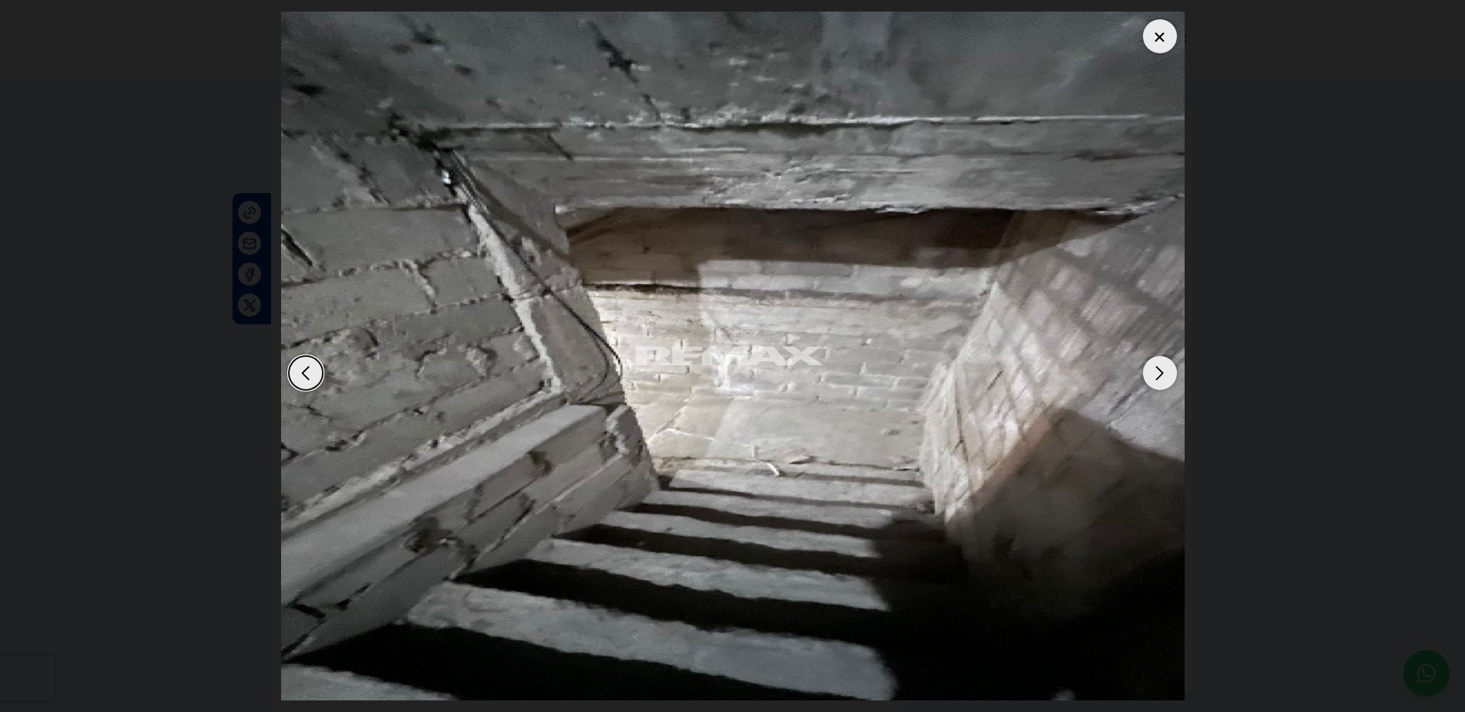
click at [1157, 372] on div "Next slide" at bounding box center [1160, 373] width 34 height 34
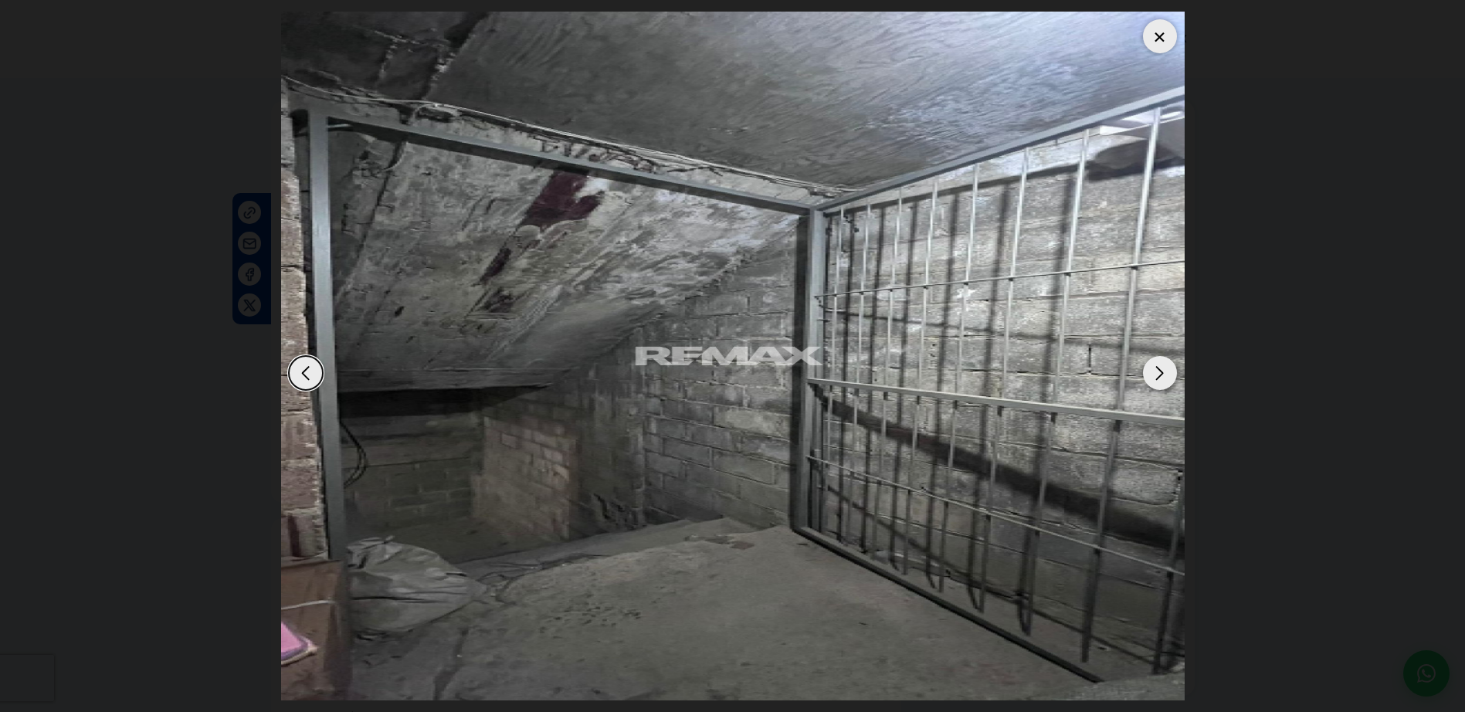
click at [1157, 372] on div "Next slide" at bounding box center [1160, 373] width 34 height 34
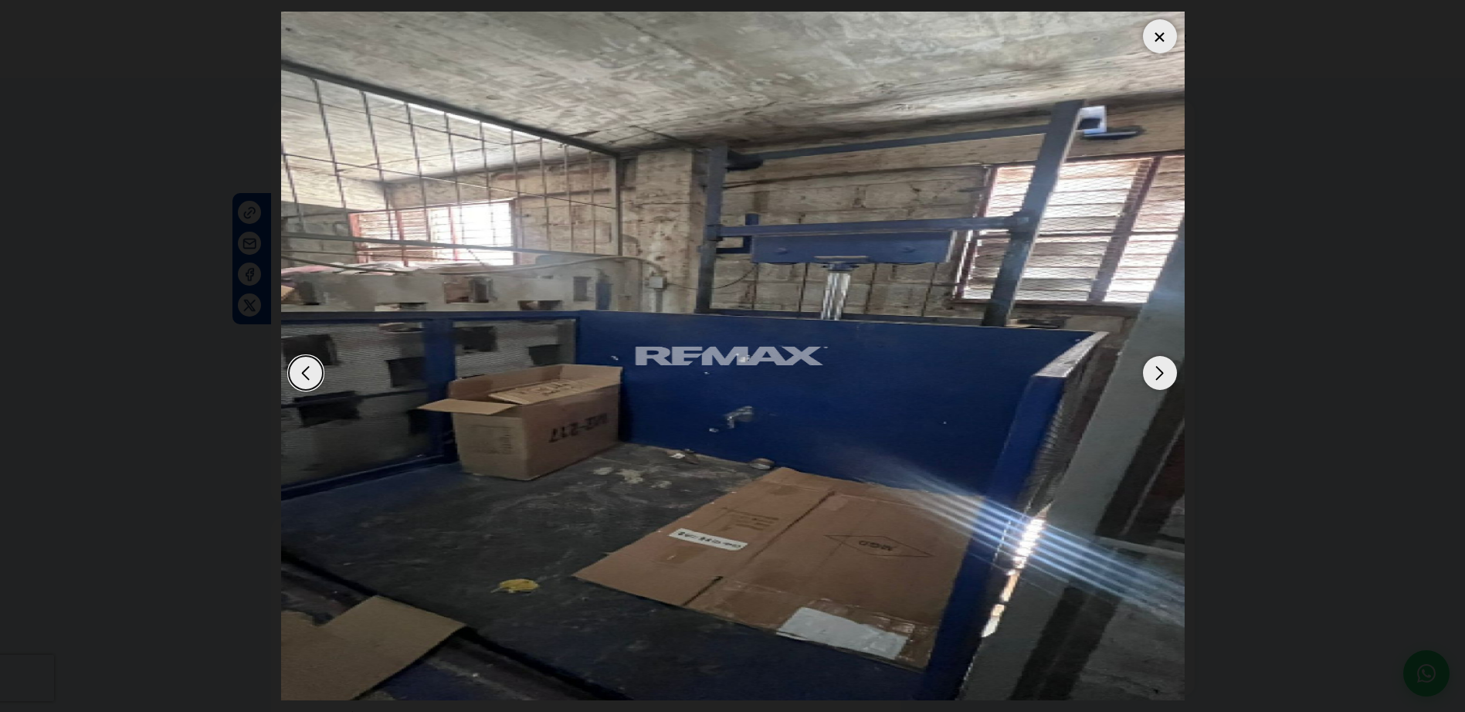
click at [1157, 372] on div "Next slide" at bounding box center [1160, 373] width 34 height 34
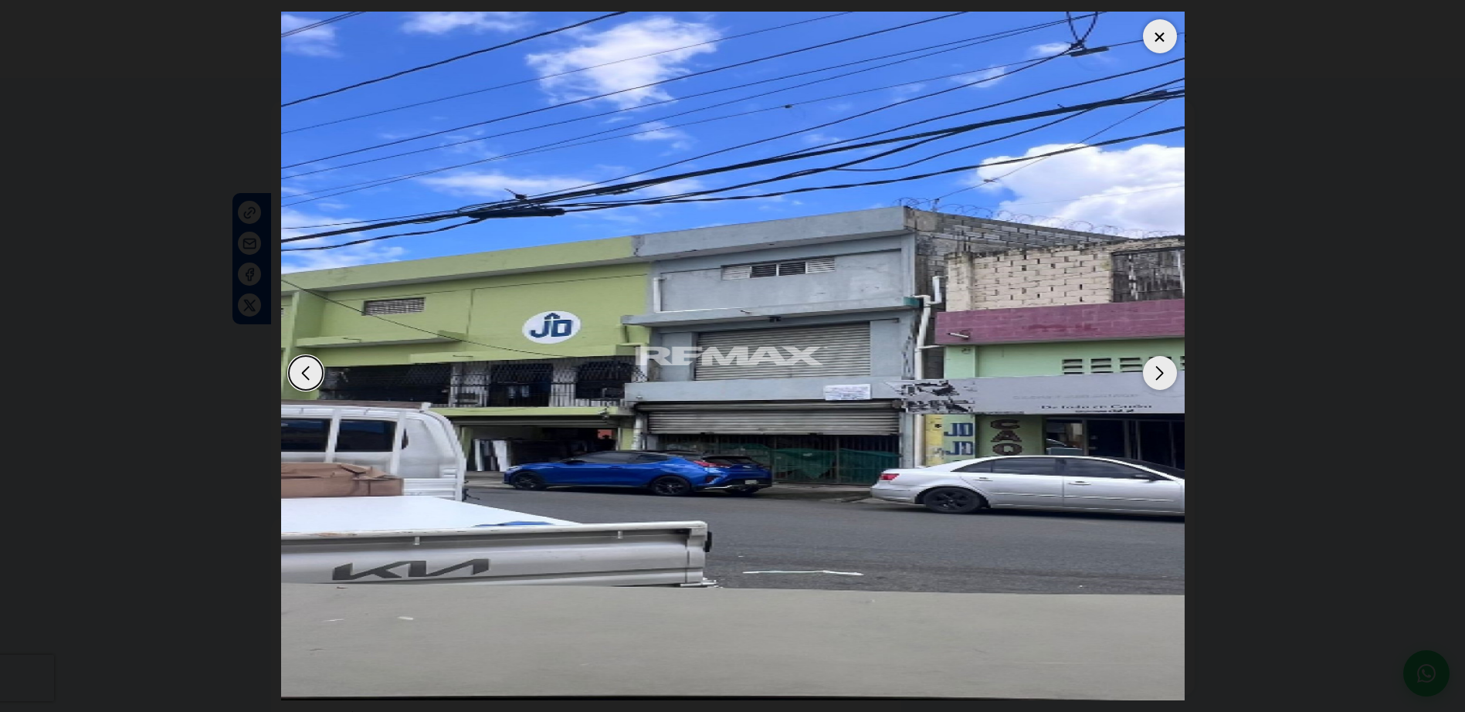
click at [1163, 379] on div "Next slide" at bounding box center [1160, 373] width 34 height 34
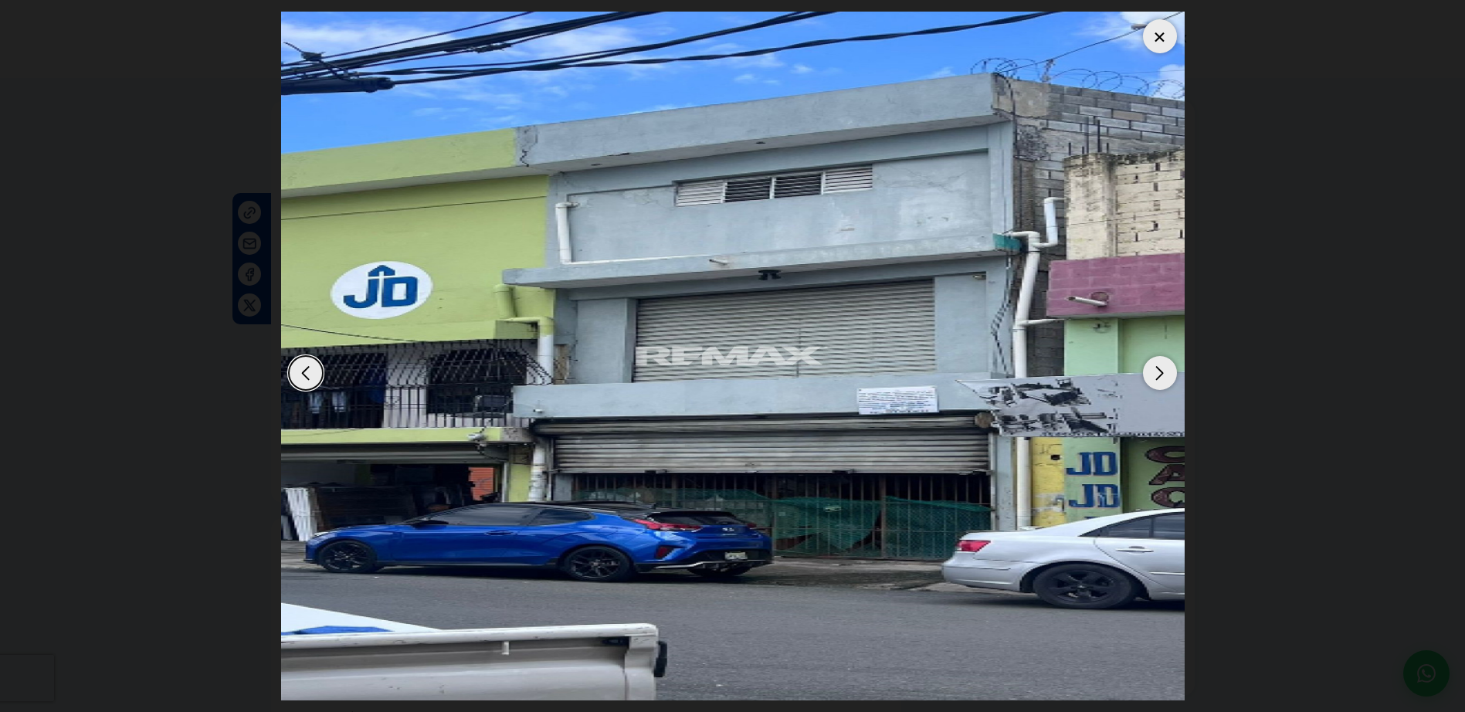
click at [1163, 379] on div "Next slide" at bounding box center [1160, 373] width 34 height 34
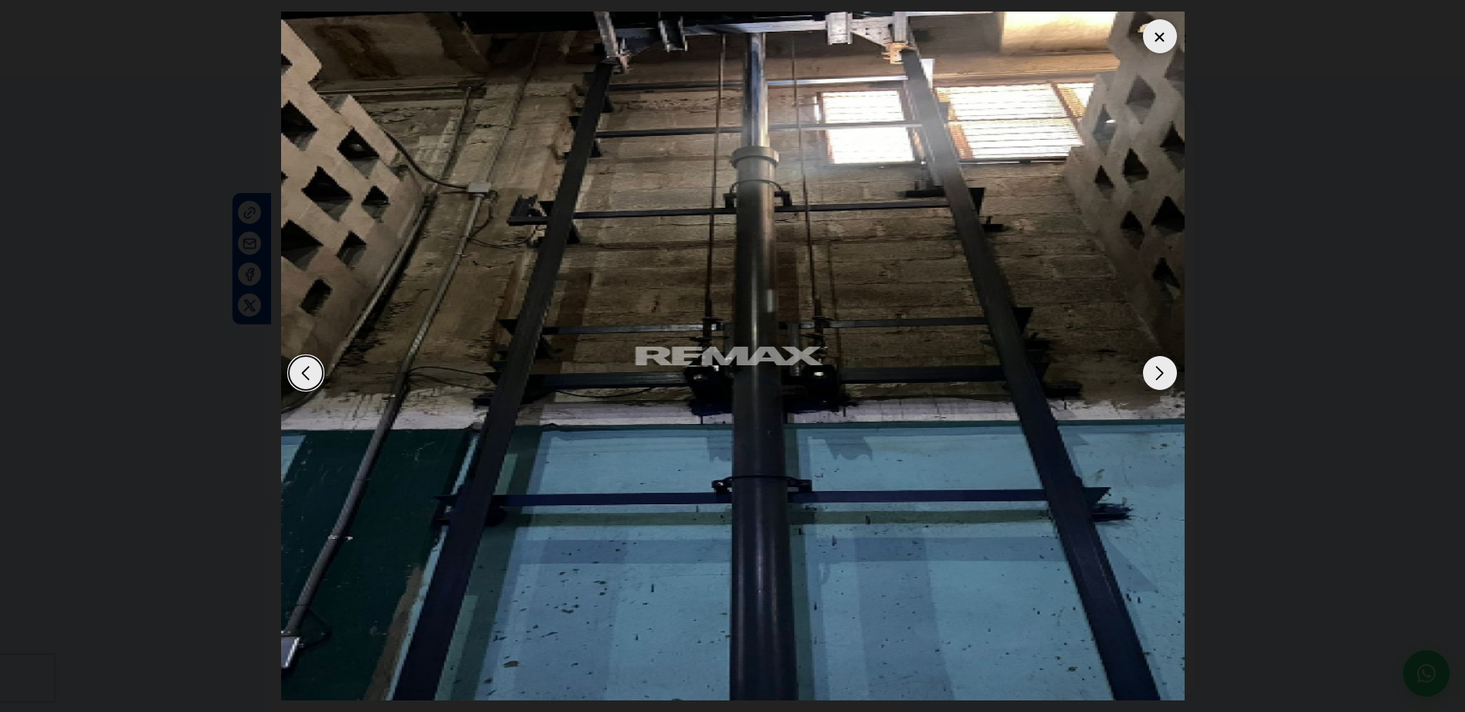
click at [1163, 379] on div "Next slide" at bounding box center [1160, 373] width 34 height 34
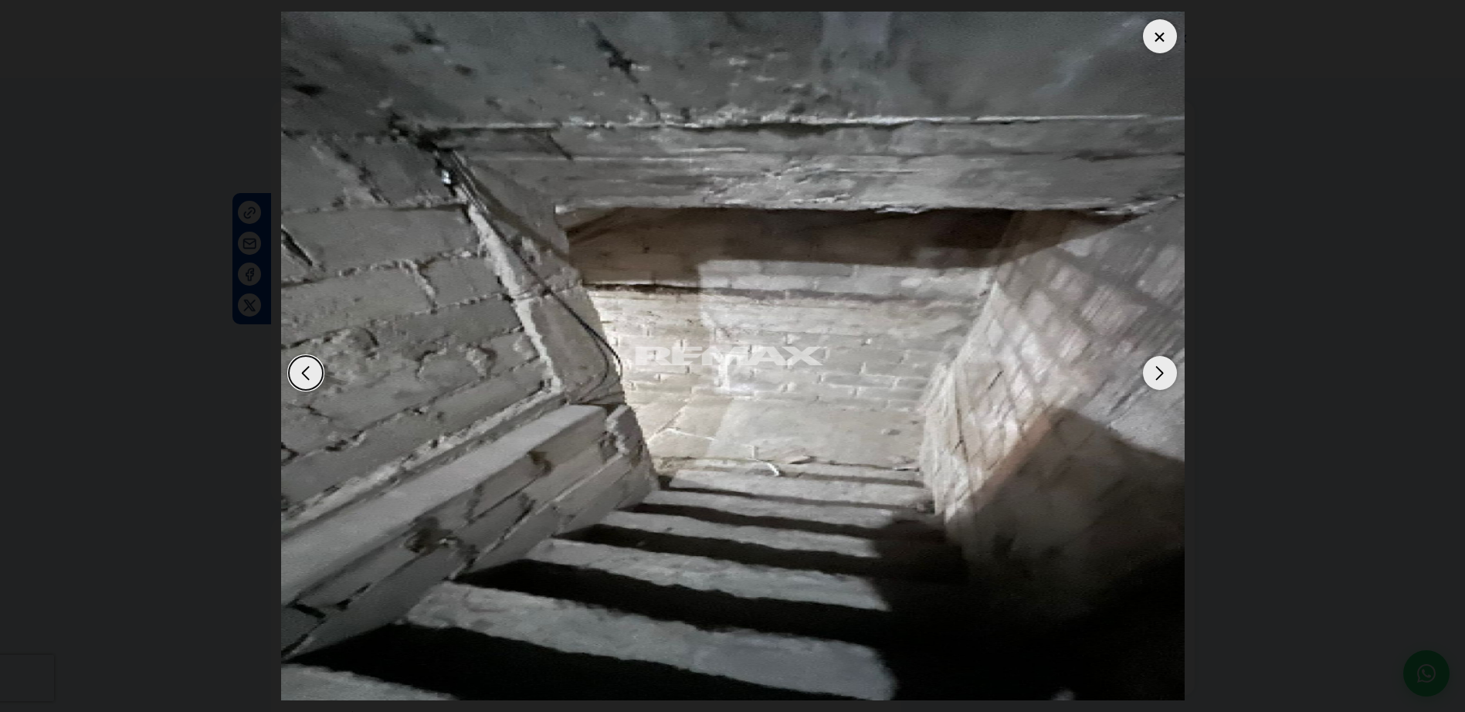
click at [1163, 379] on div "Next slide" at bounding box center [1160, 373] width 34 height 34
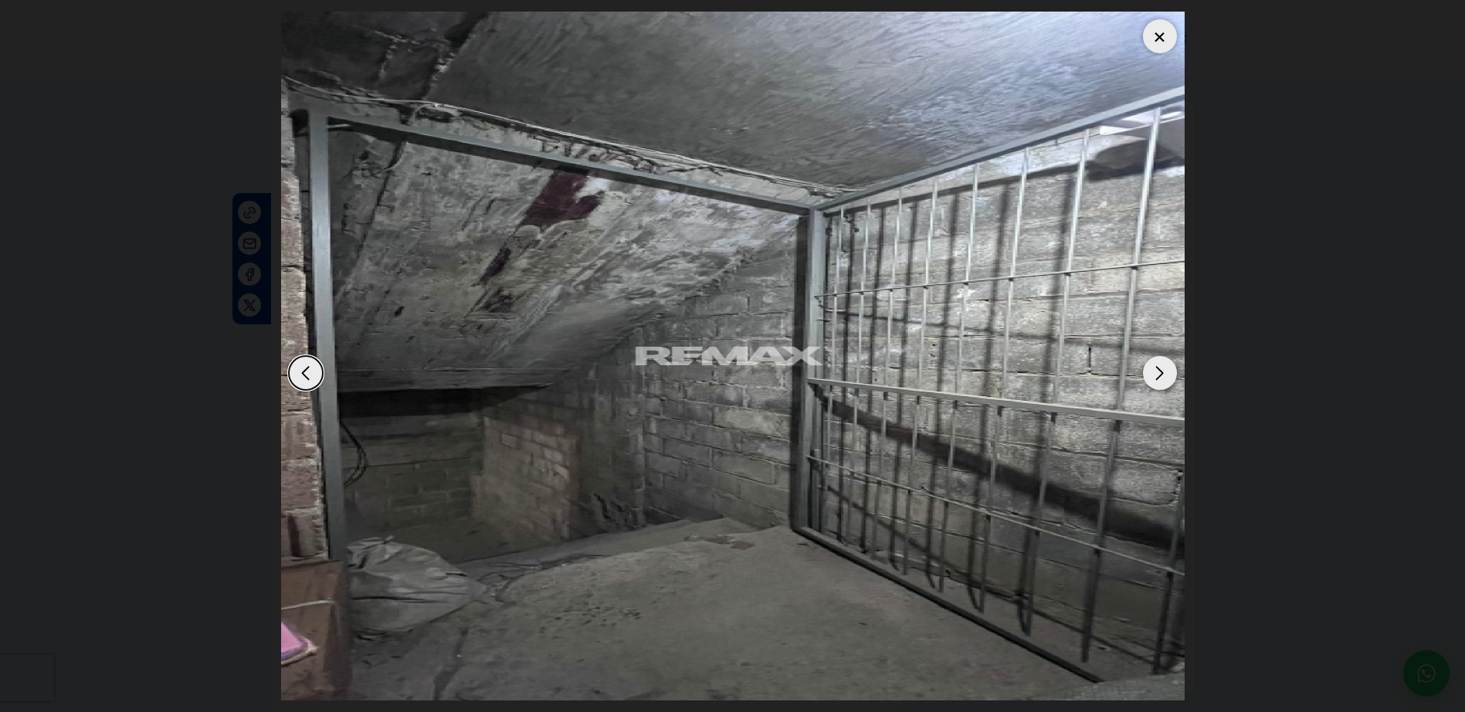
click at [1163, 379] on div "Next slide" at bounding box center [1160, 373] width 34 height 34
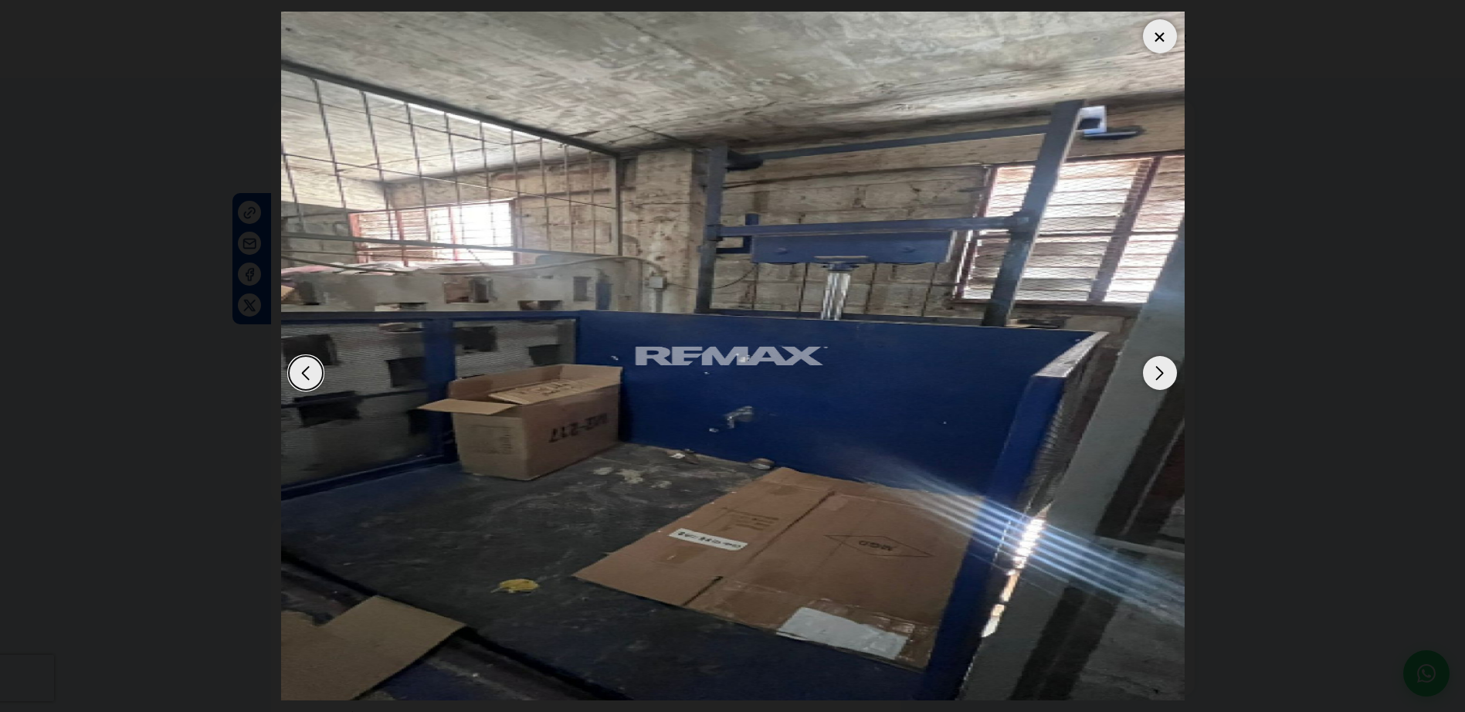
click at [1167, 39] on div at bounding box center [1160, 36] width 34 height 34
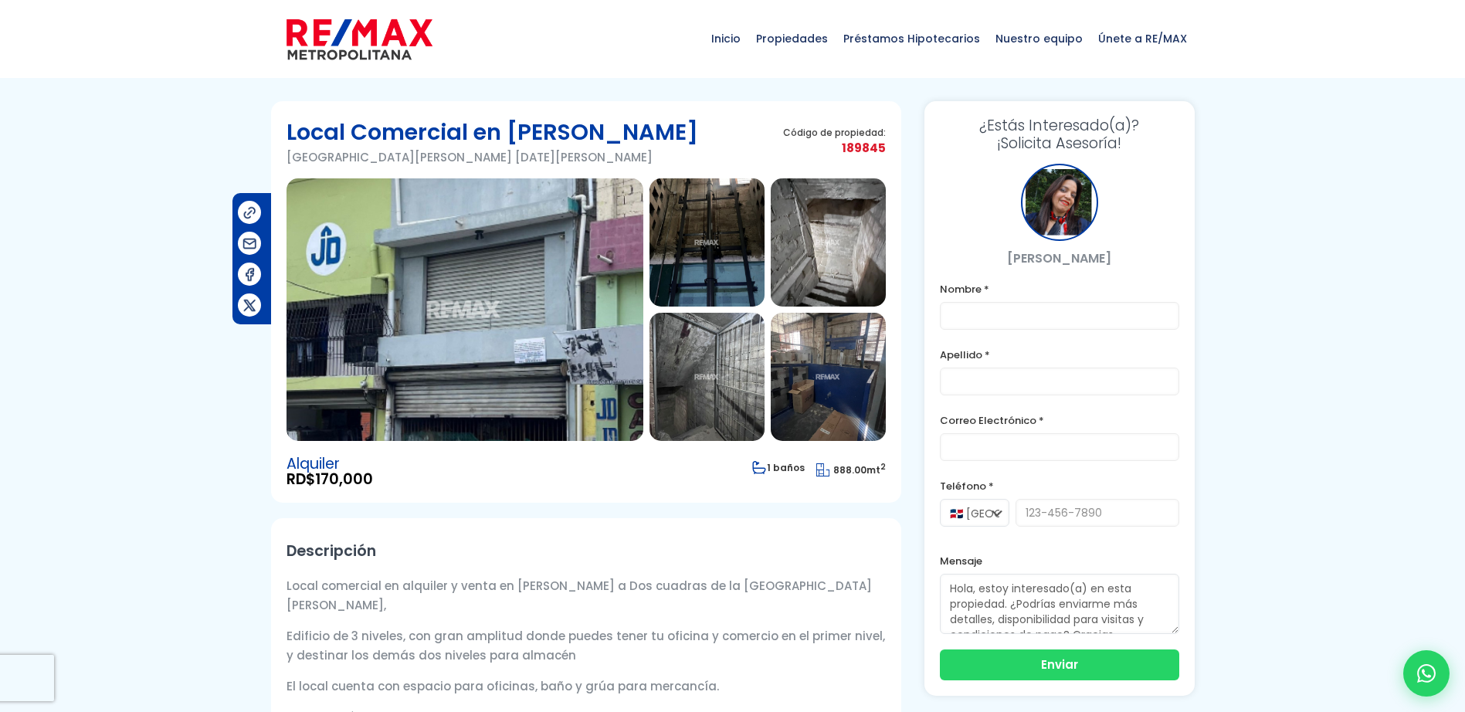
click at [542, 270] on img at bounding box center [465, 309] width 357 height 263
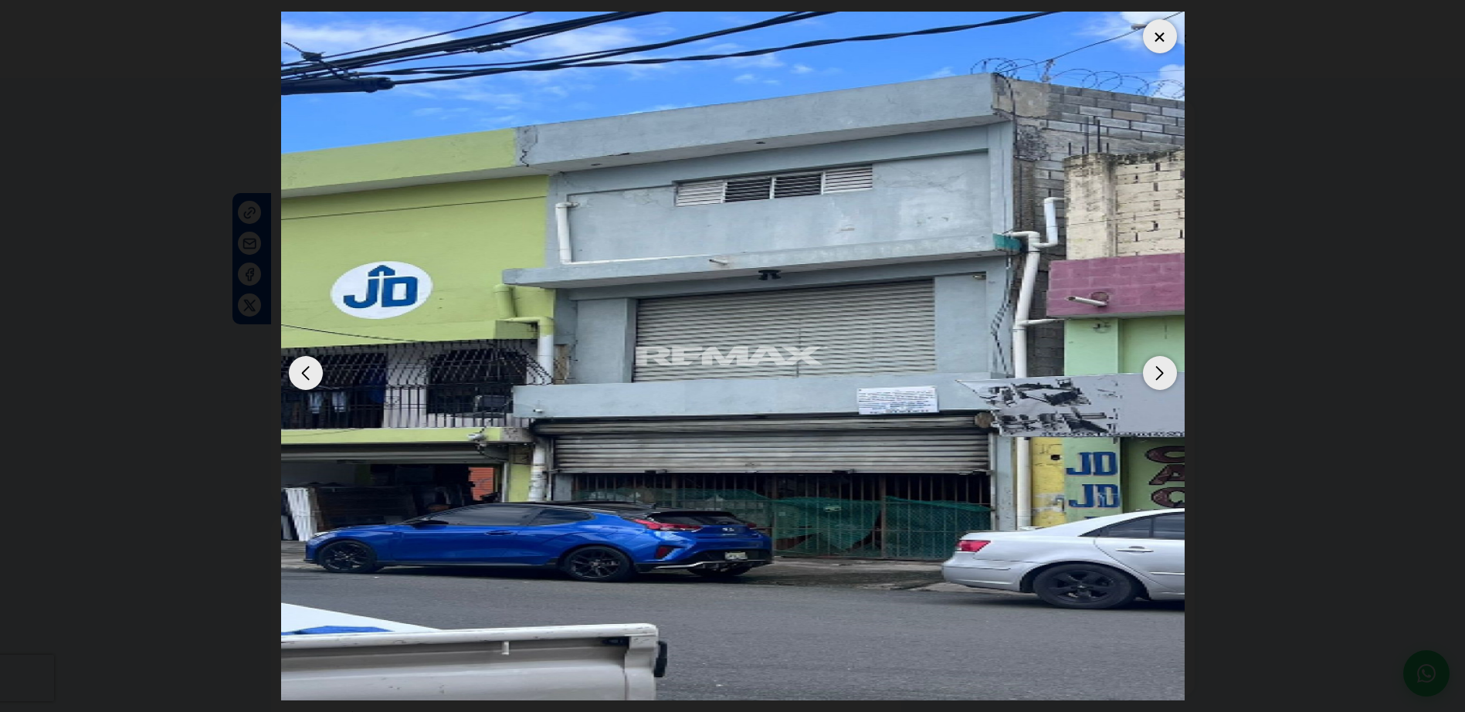
click at [1155, 372] on div "Next slide" at bounding box center [1160, 373] width 34 height 34
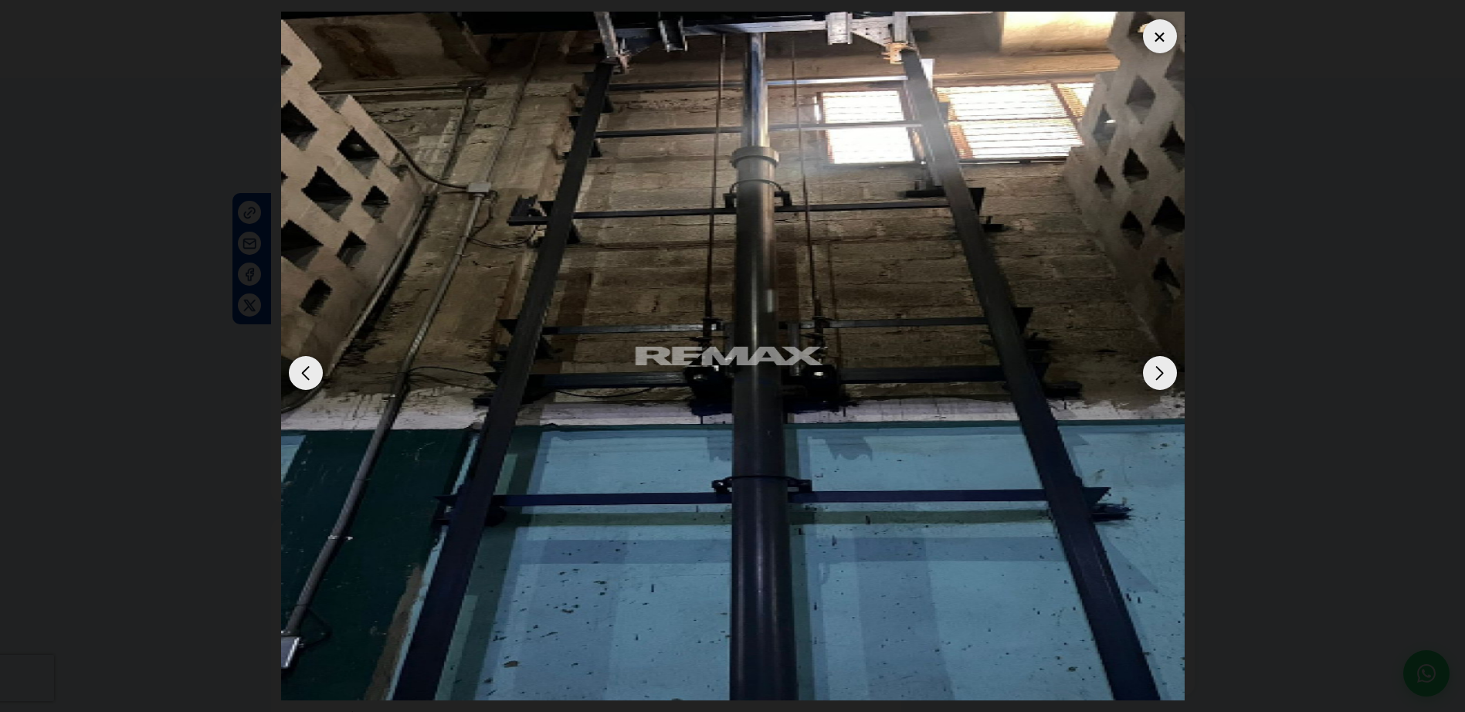
click at [1155, 372] on div "Next slide" at bounding box center [1160, 373] width 34 height 34
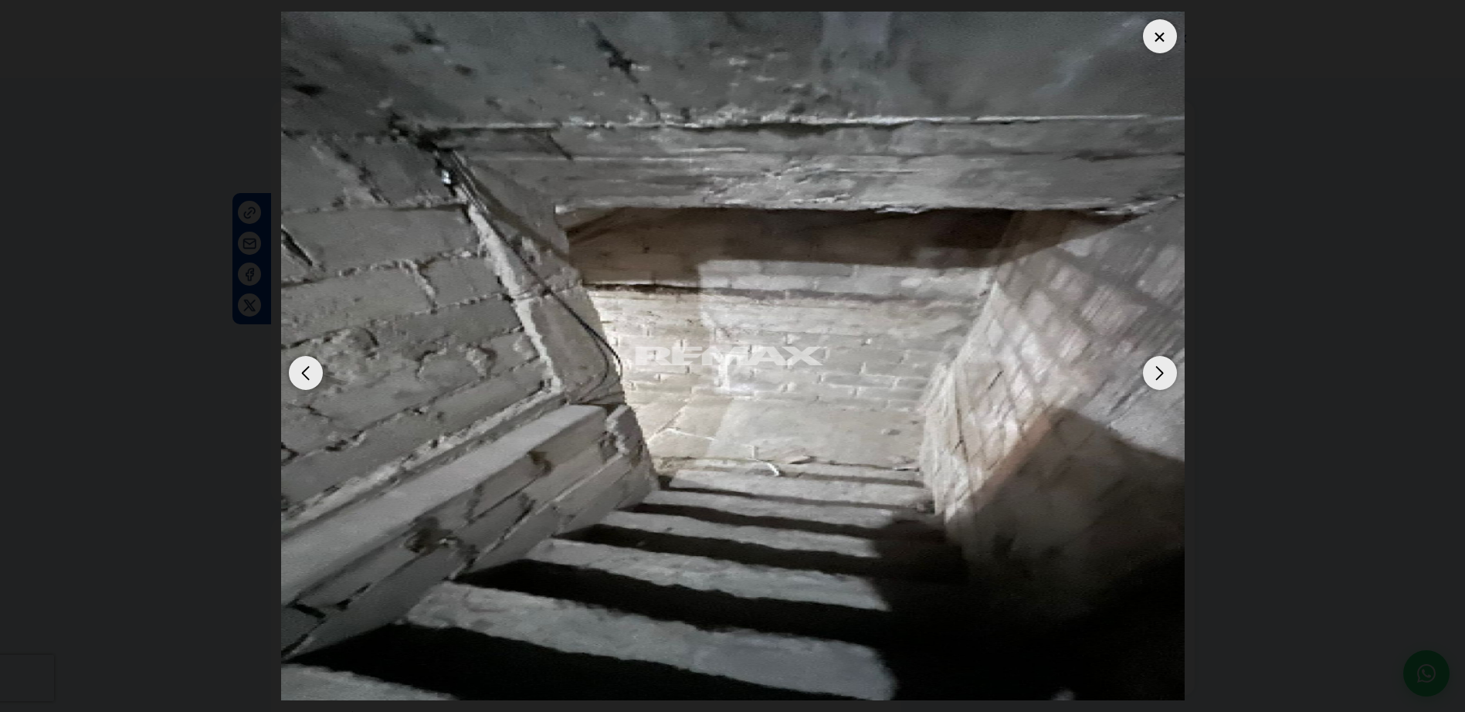
click at [1155, 372] on div "Next slide" at bounding box center [1160, 373] width 34 height 34
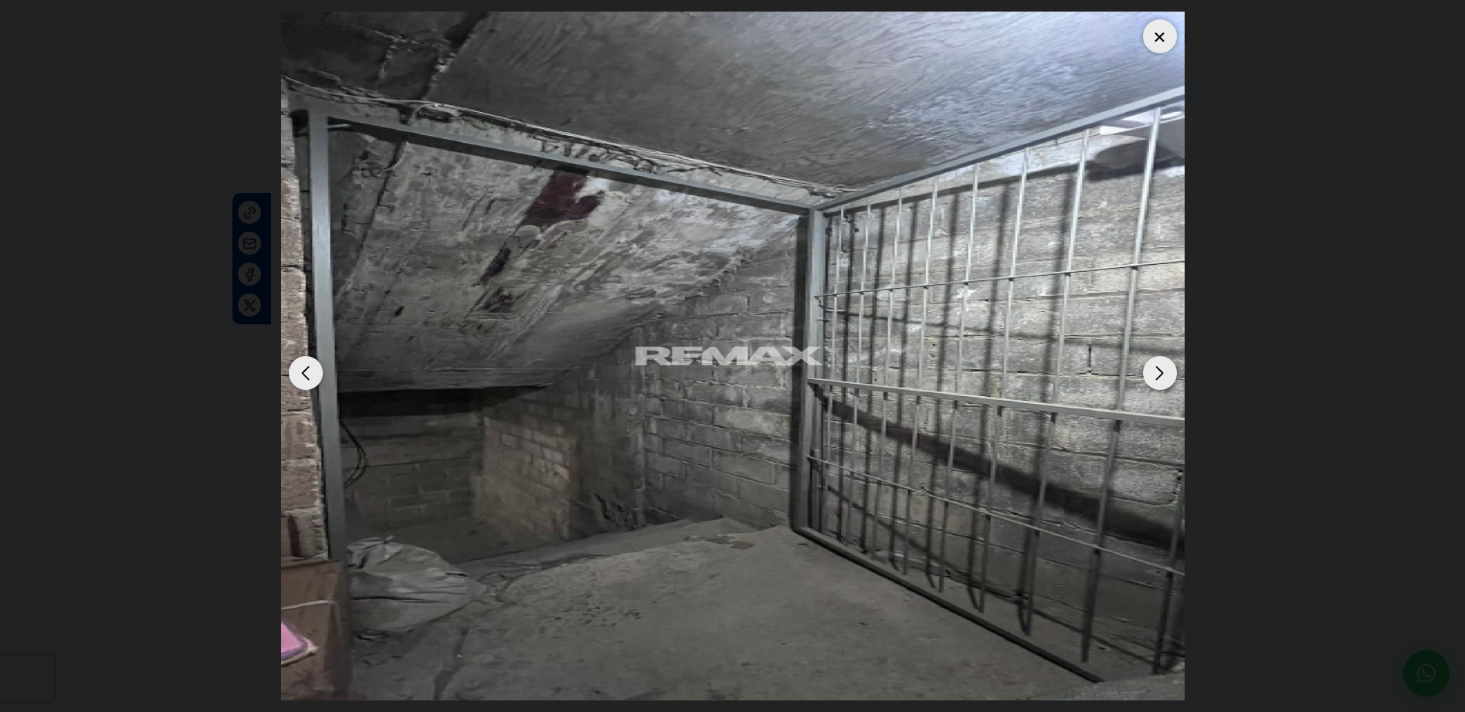
click at [1155, 372] on div "Next slide" at bounding box center [1160, 373] width 34 height 34
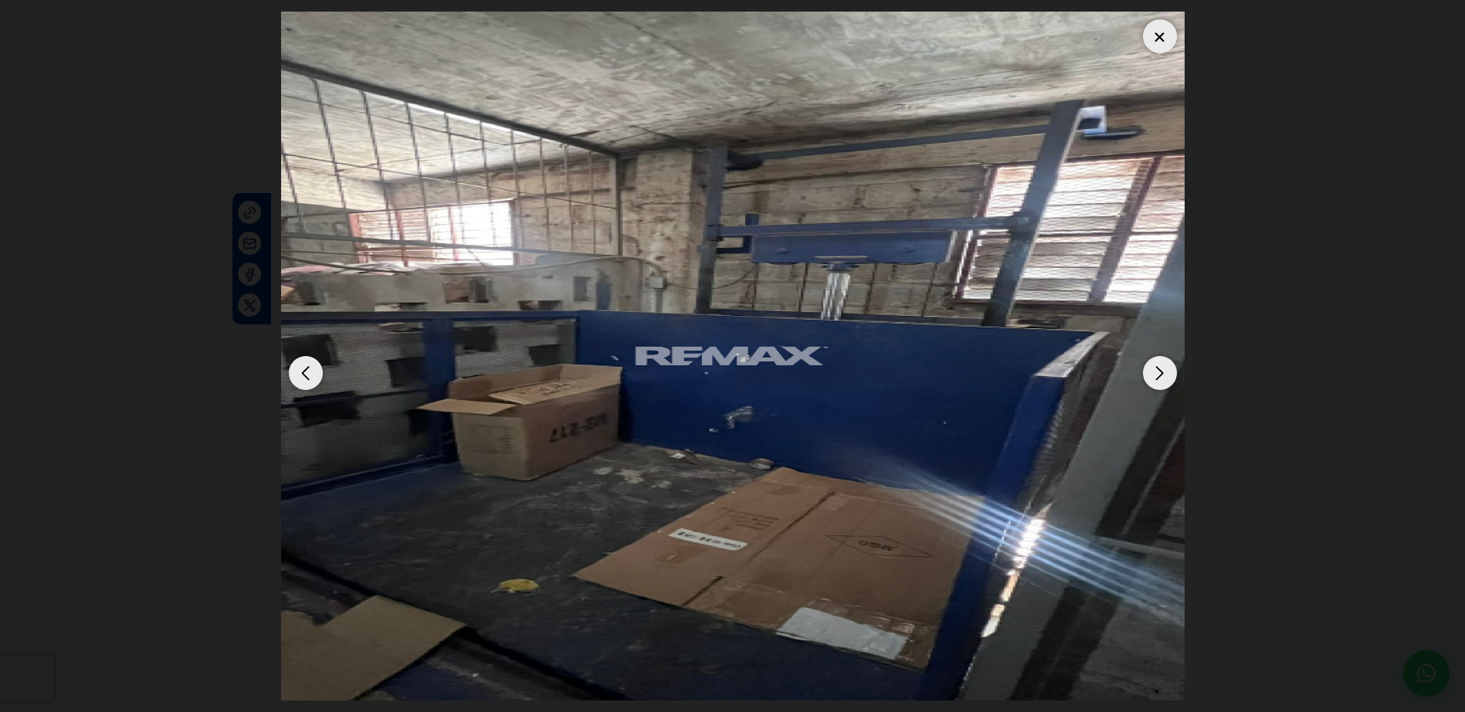
click at [1155, 372] on div "Next slide" at bounding box center [1160, 373] width 34 height 34
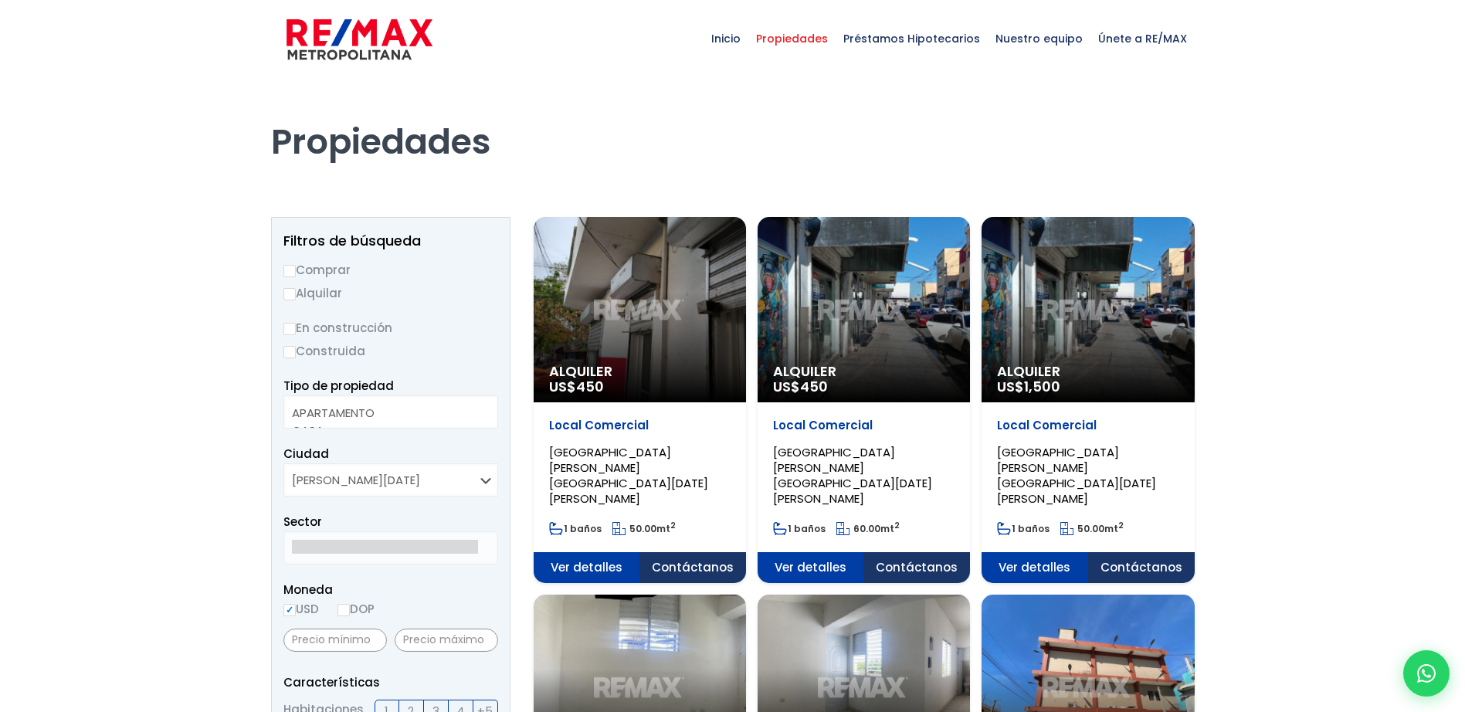
select select
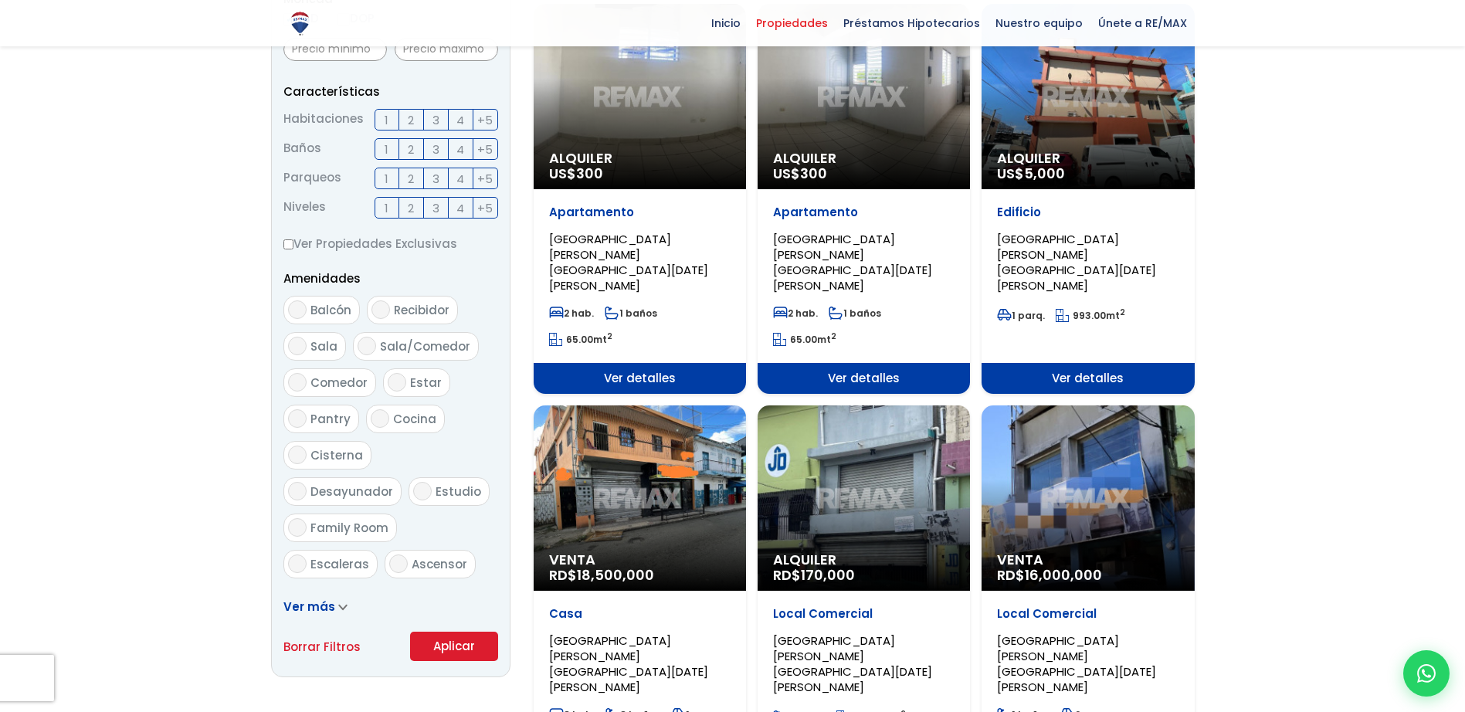
scroll to position [589, 0]
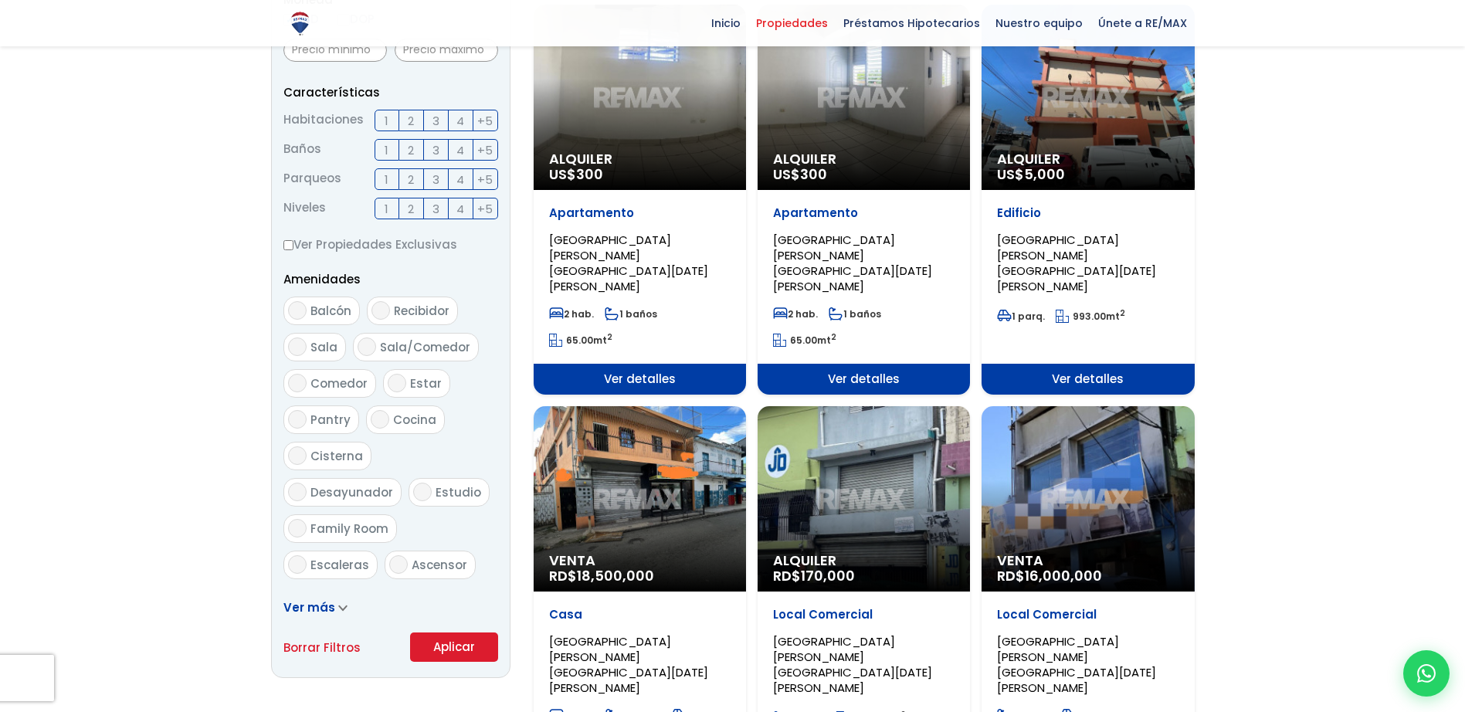
select select "213"
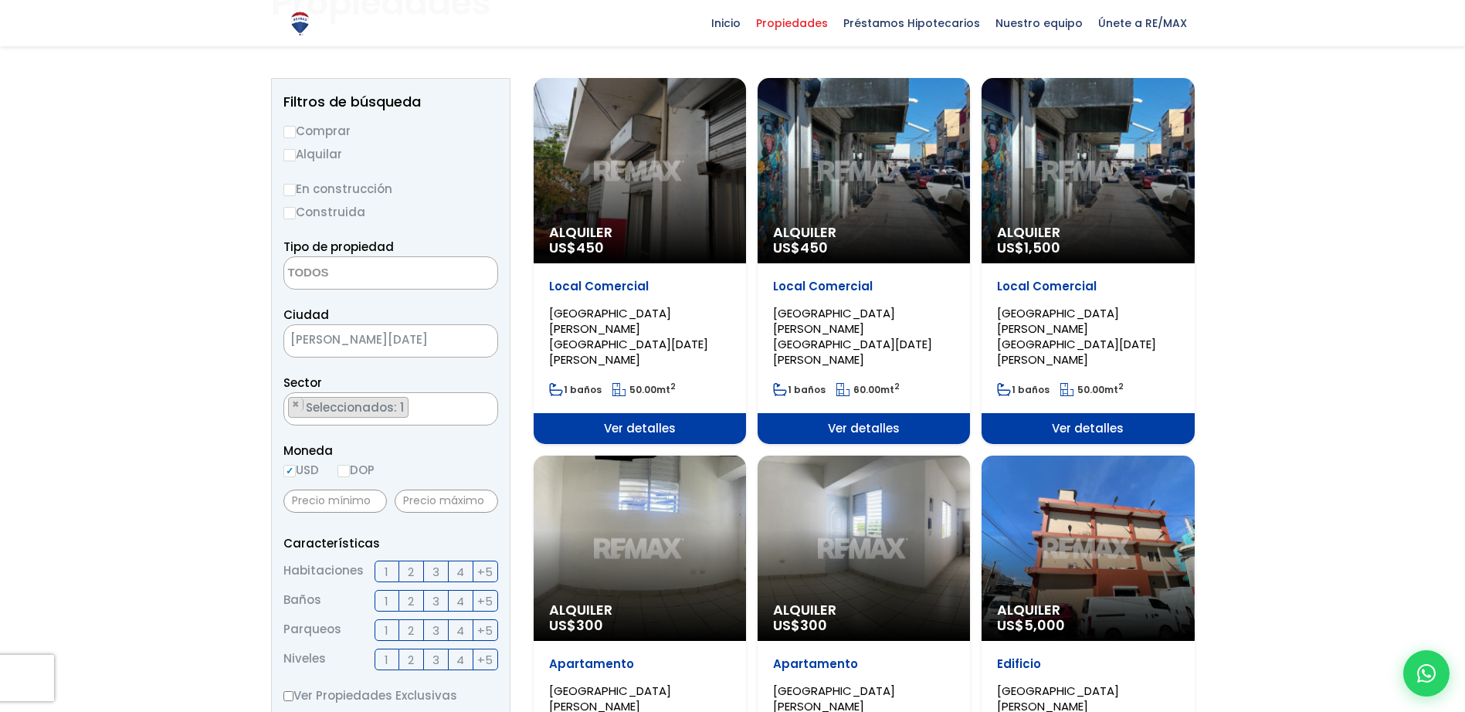
scroll to position [76, 0]
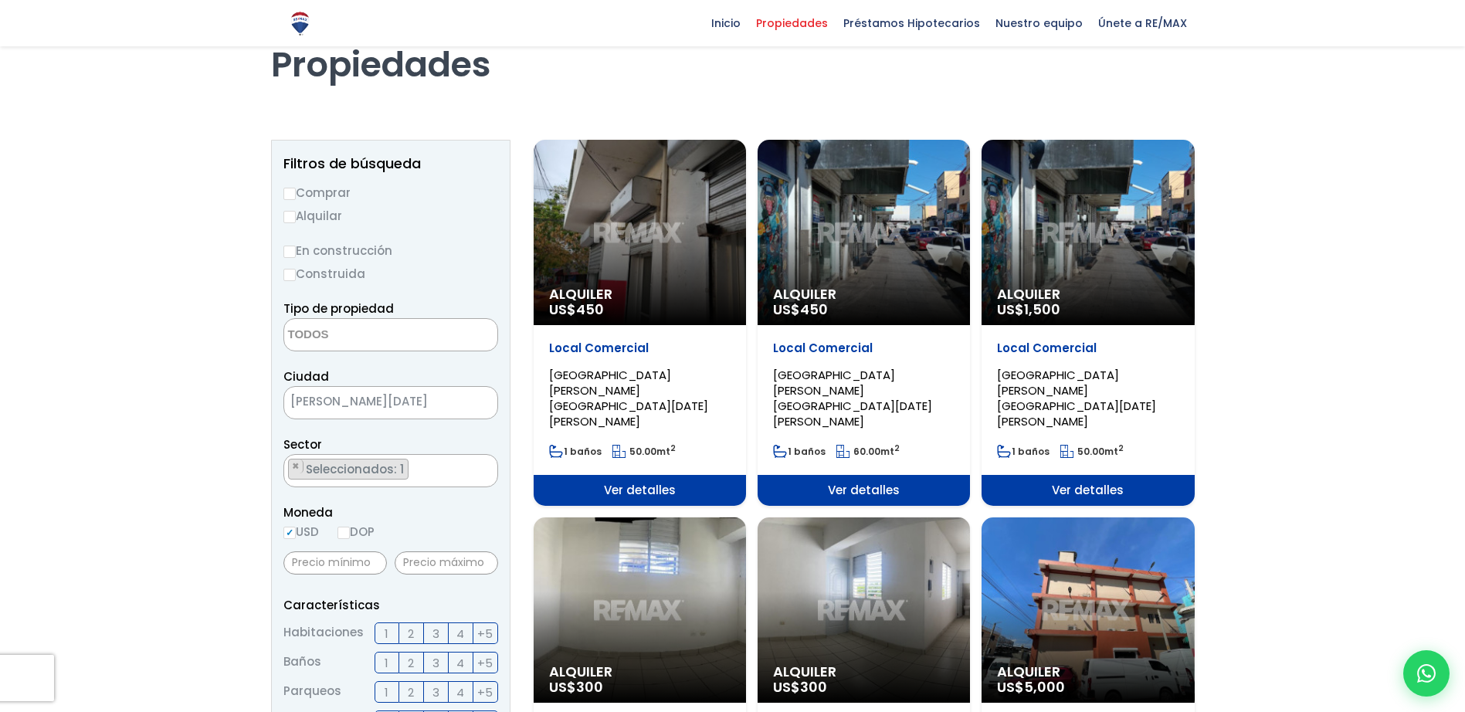
click at [292, 467] on textarea "Search" at bounding box center [288, 471] width 8 height 33
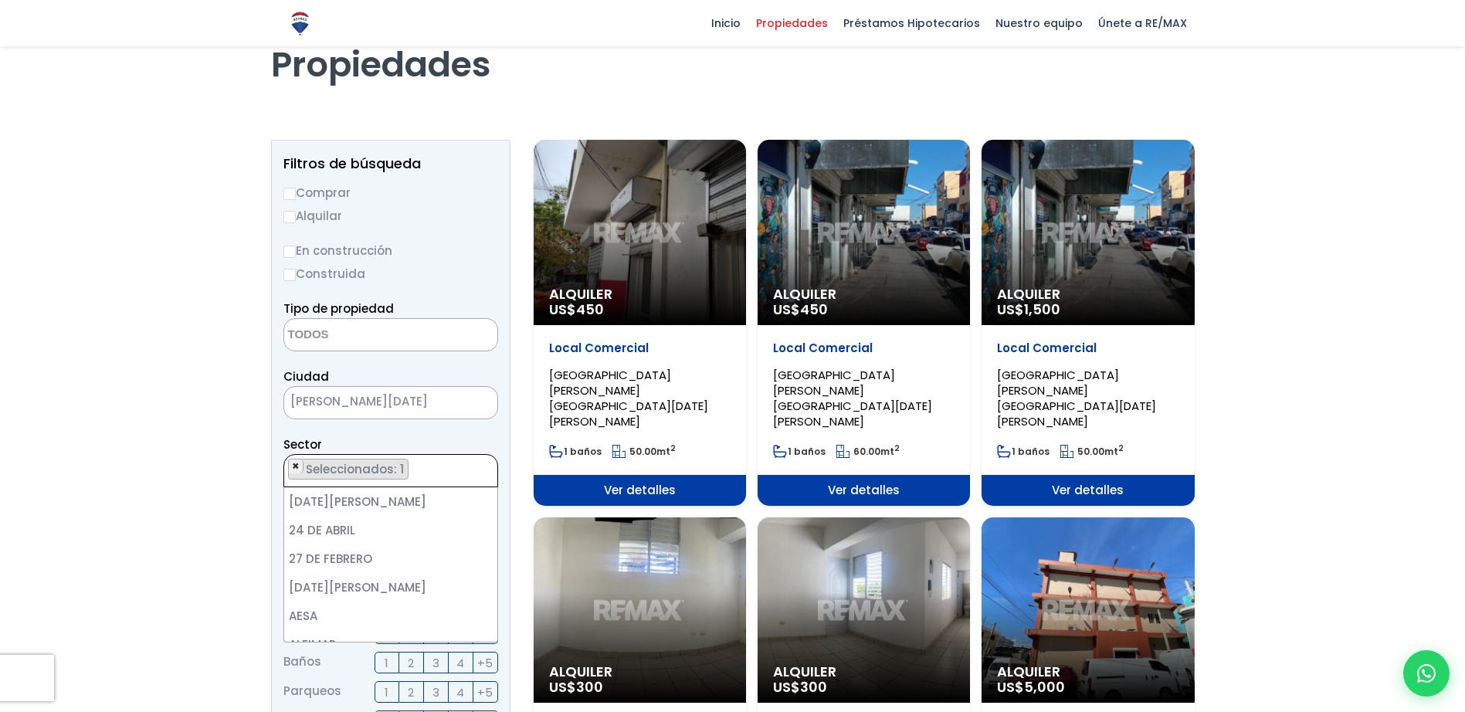
scroll to position [7128, 0]
click at [294, 465] on span "×" at bounding box center [296, 467] width 8 height 14
select select
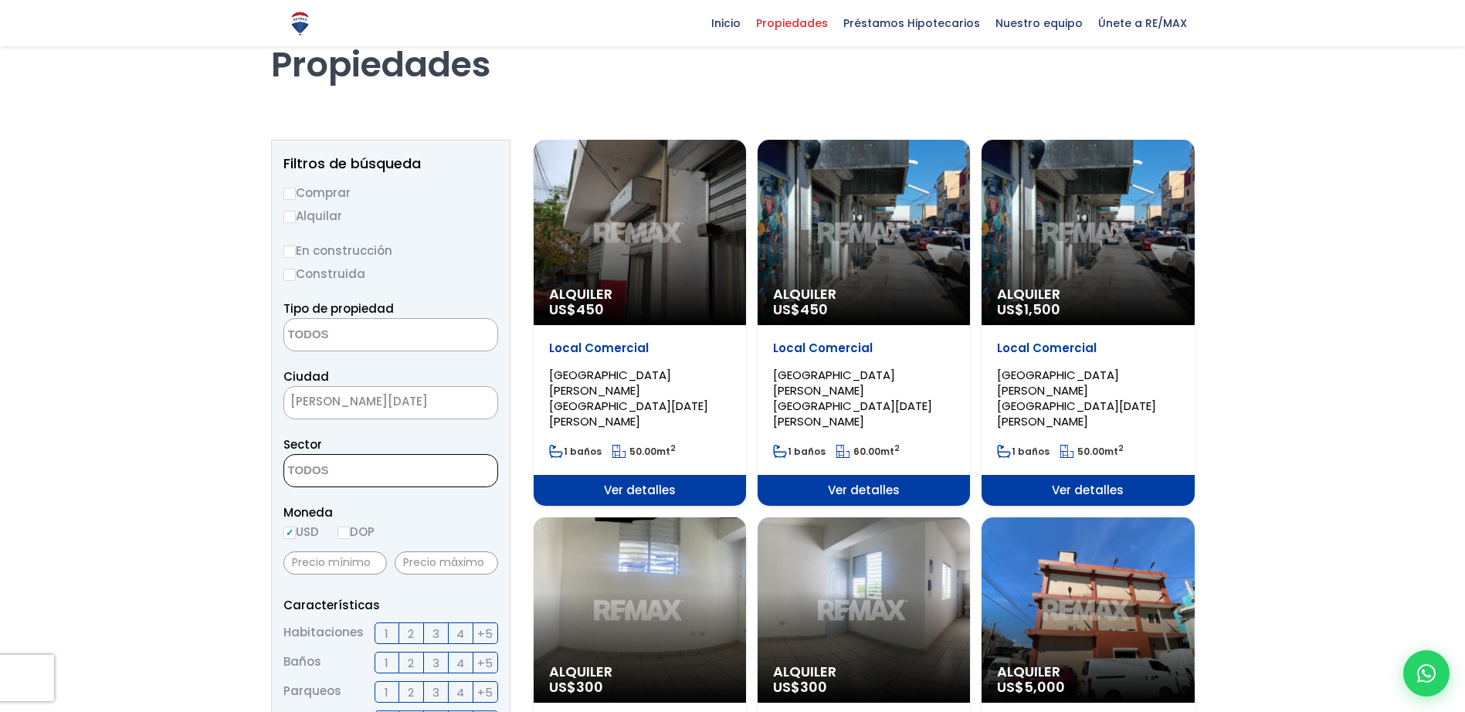
click at [332, 470] on textarea "Search" at bounding box center [359, 471] width 150 height 33
type textarea "villa ju"
click at [307, 502] on li "[PERSON_NAME]" at bounding box center [390, 501] width 213 height 29
select select "202"
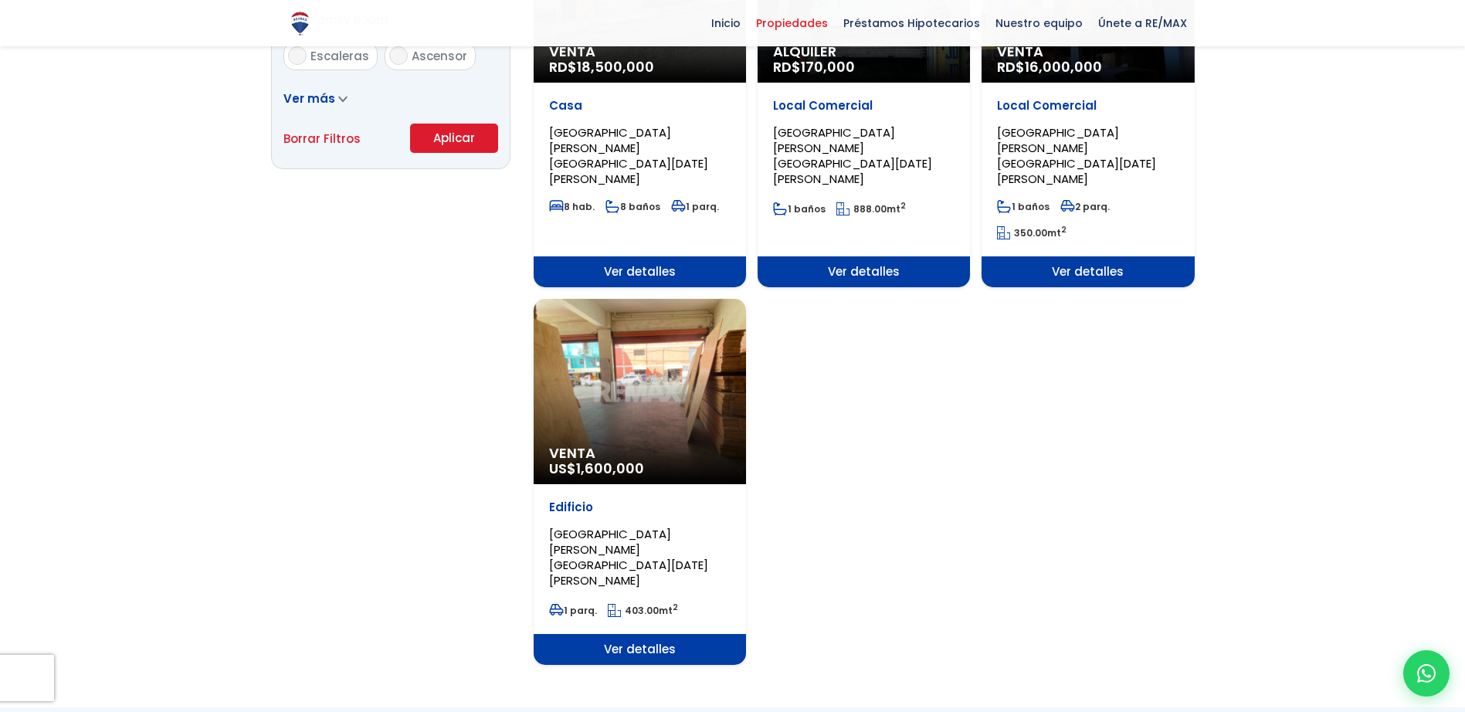
scroll to position [1071, 0]
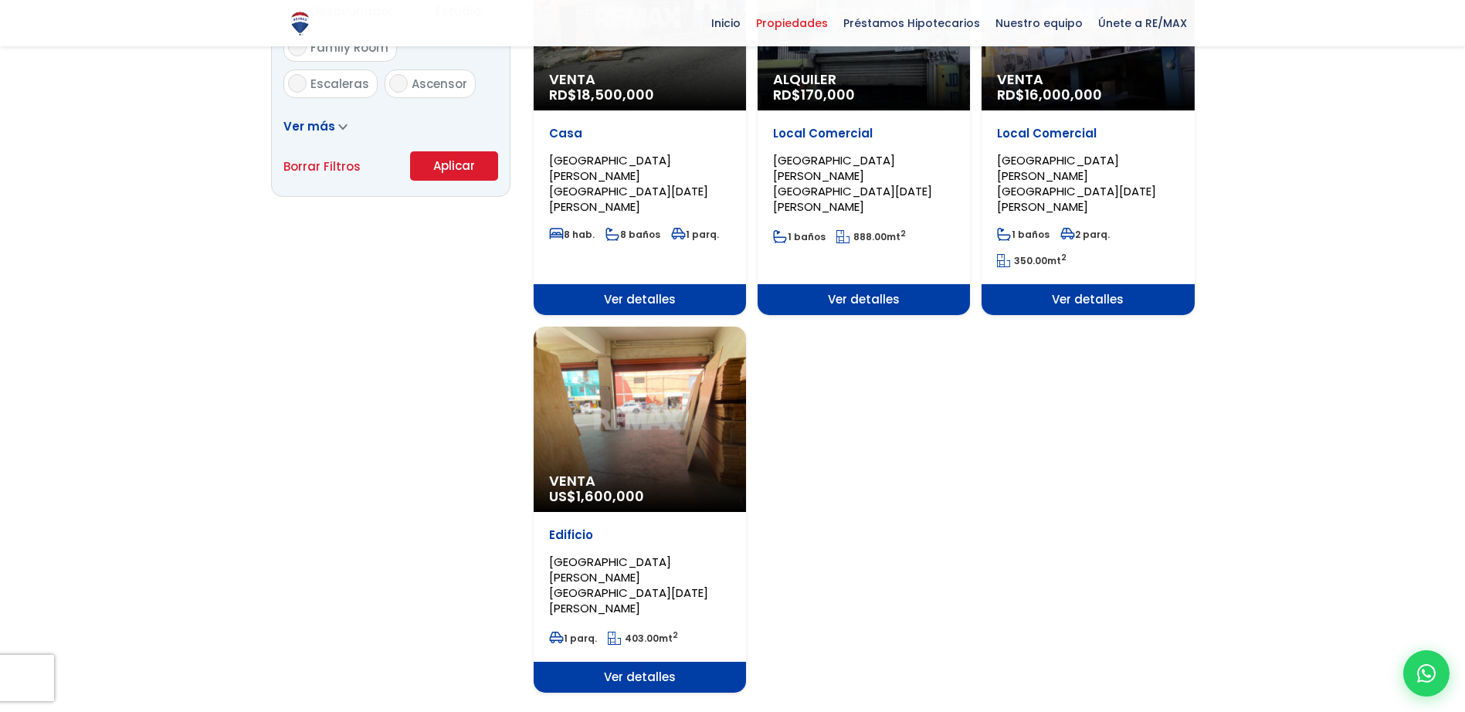
click at [455, 170] on button "Aplicar" at bounding box center [454, 165] width 88 height 29
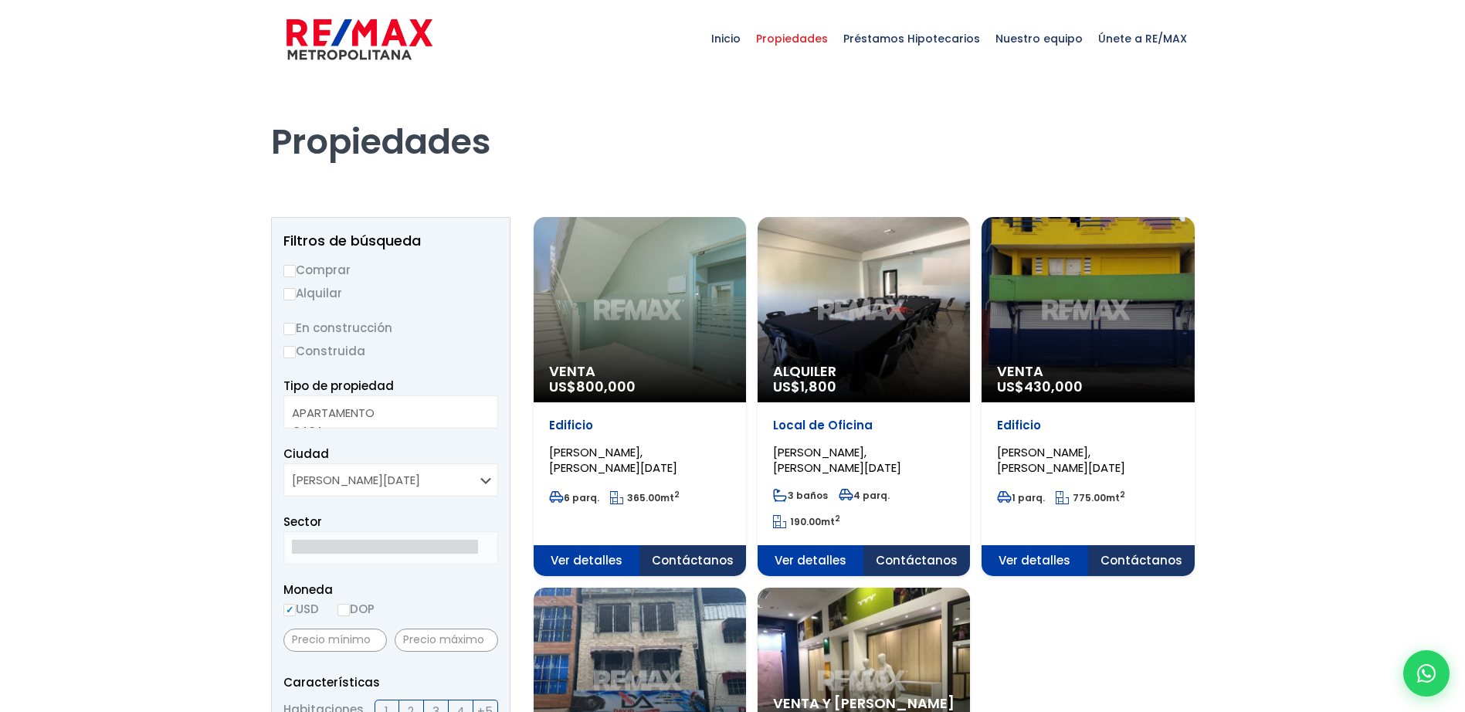
select select
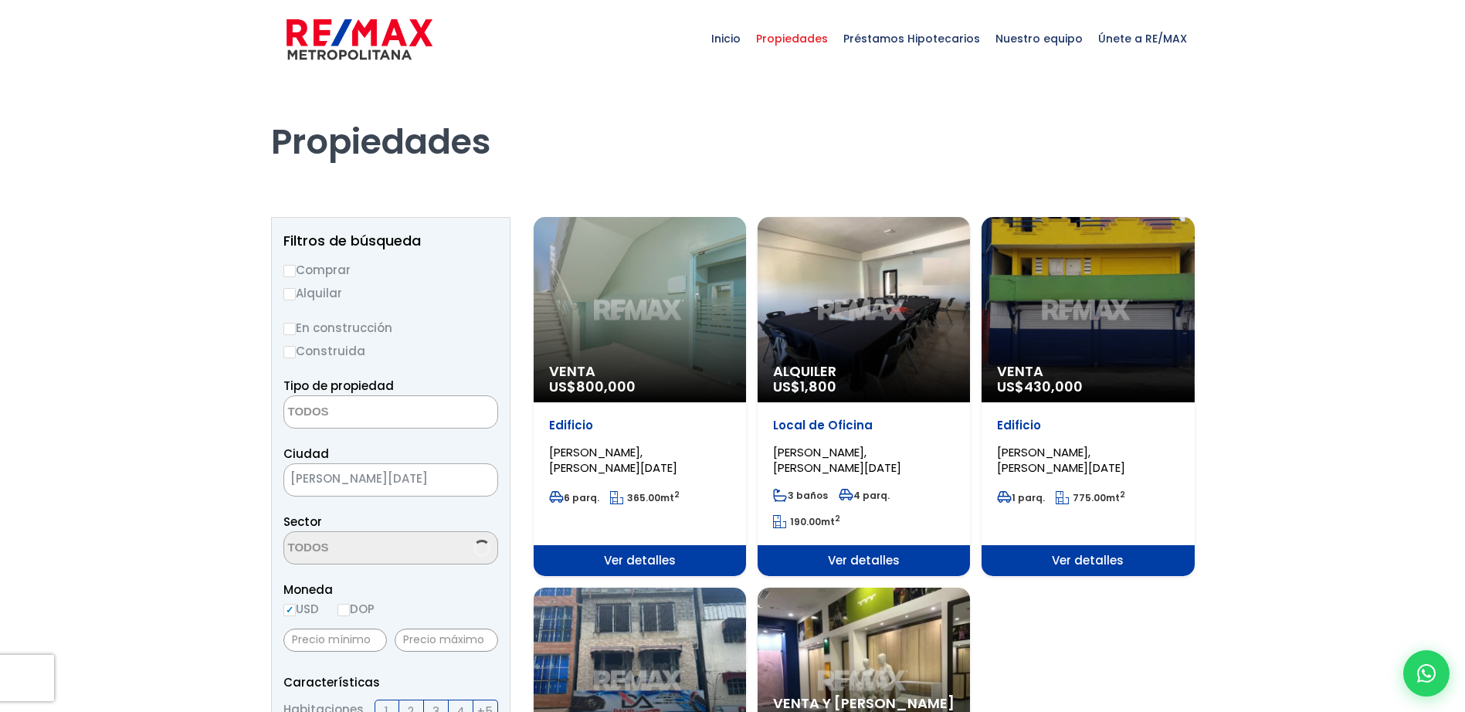
select select "202"
click at [293, 542] on span "×" at bounding box center [296, 544] width 8 height 14
click at [329, 542] on textarea "Search" at bounding box center [359, 548] width 150 height 33
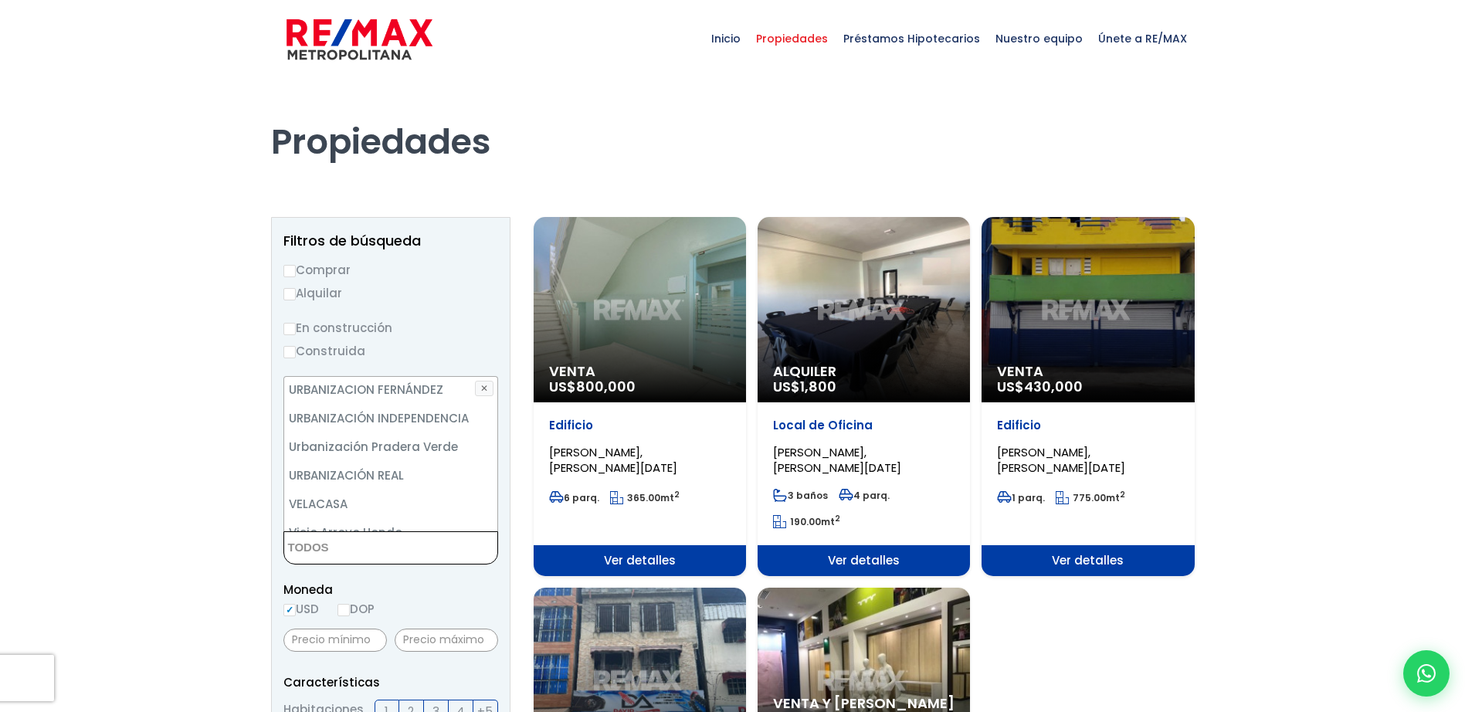
scroll to position [7374, 0]
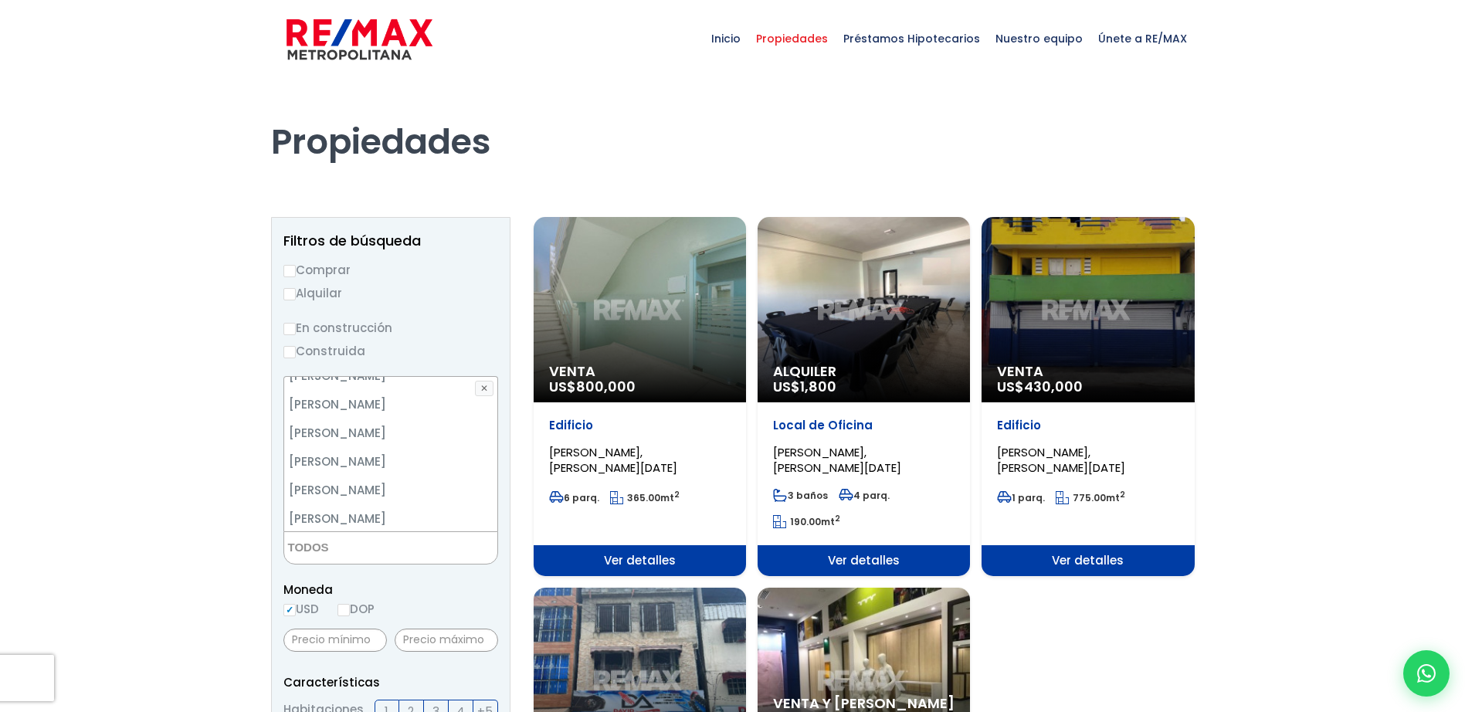
click at [411, 562] on li "VILLAS AGRÍCOLAS" at bounding box center [390, 576] width 213 height 29
select select "200"
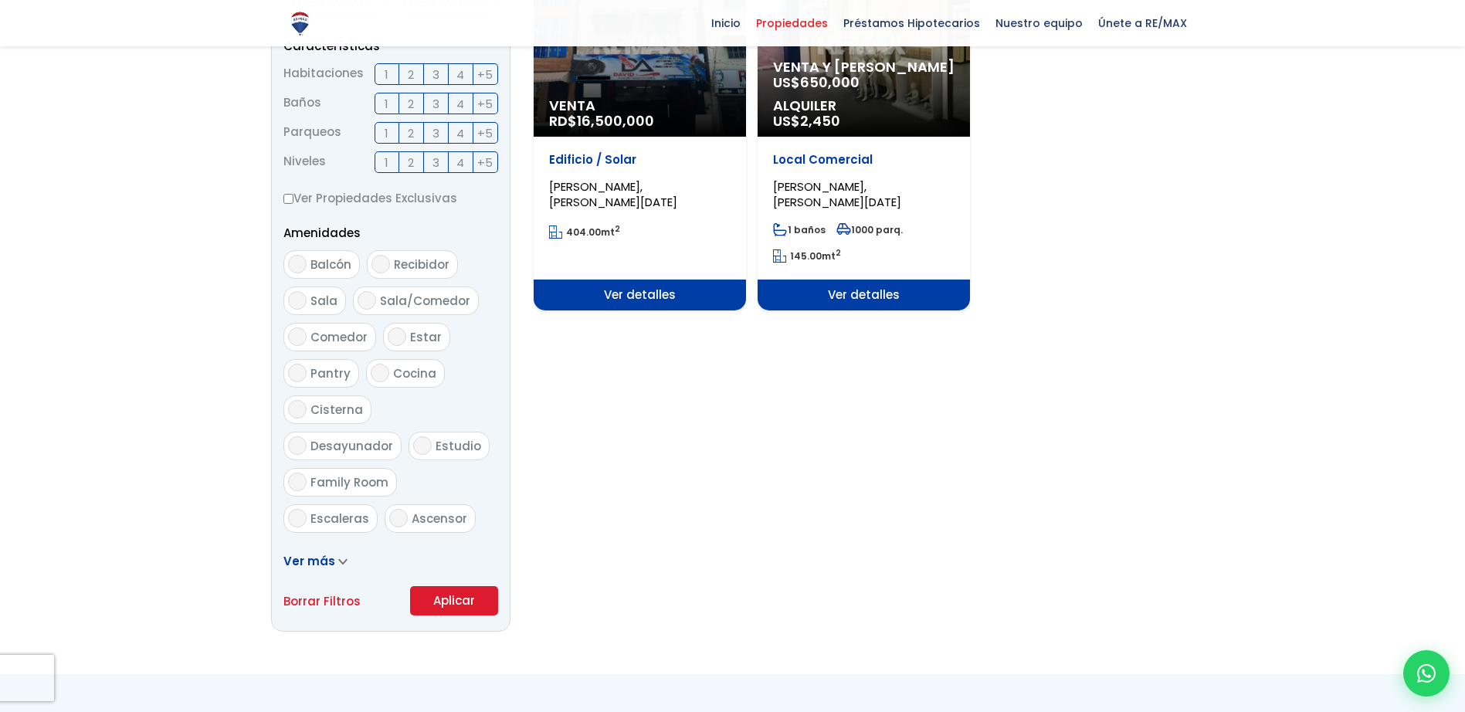
click at [474, 600] on form "Comprar Alquilar En construcción Construida Tipo de propiedad APARTAMENTO CASA …" at bounding box center [391, 120] width 215 height 992
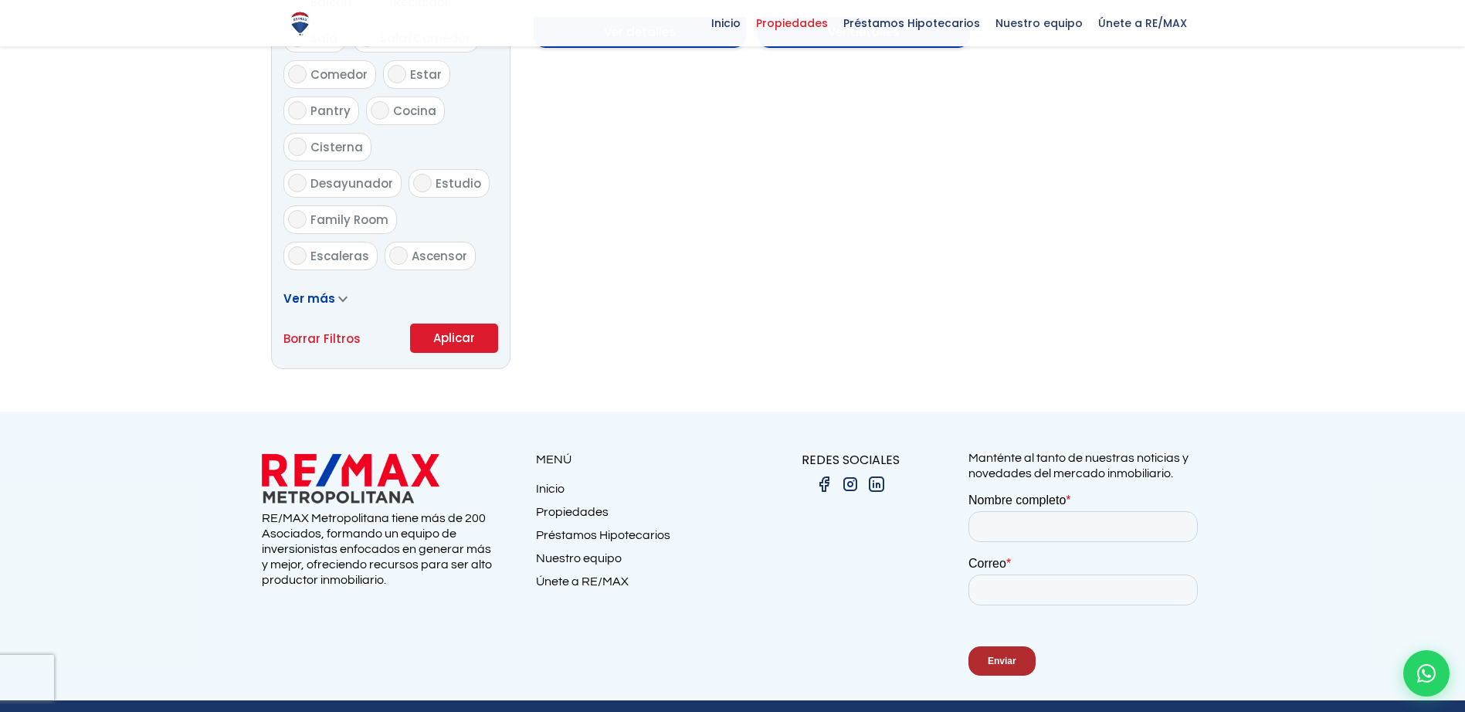
scroll to position [940, 0]
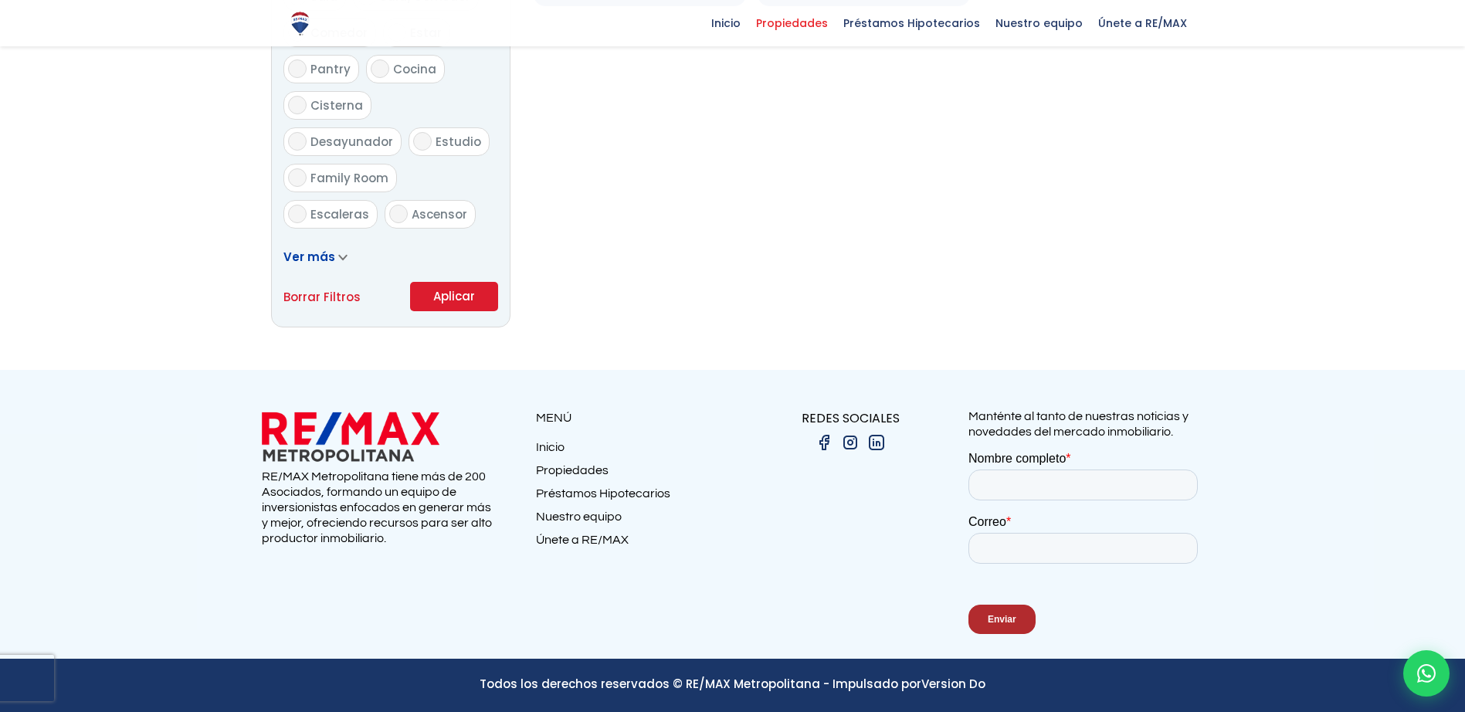
click at [439, 290] on button "Aplicar" at bounding box center [454, 296] width 88 height 29
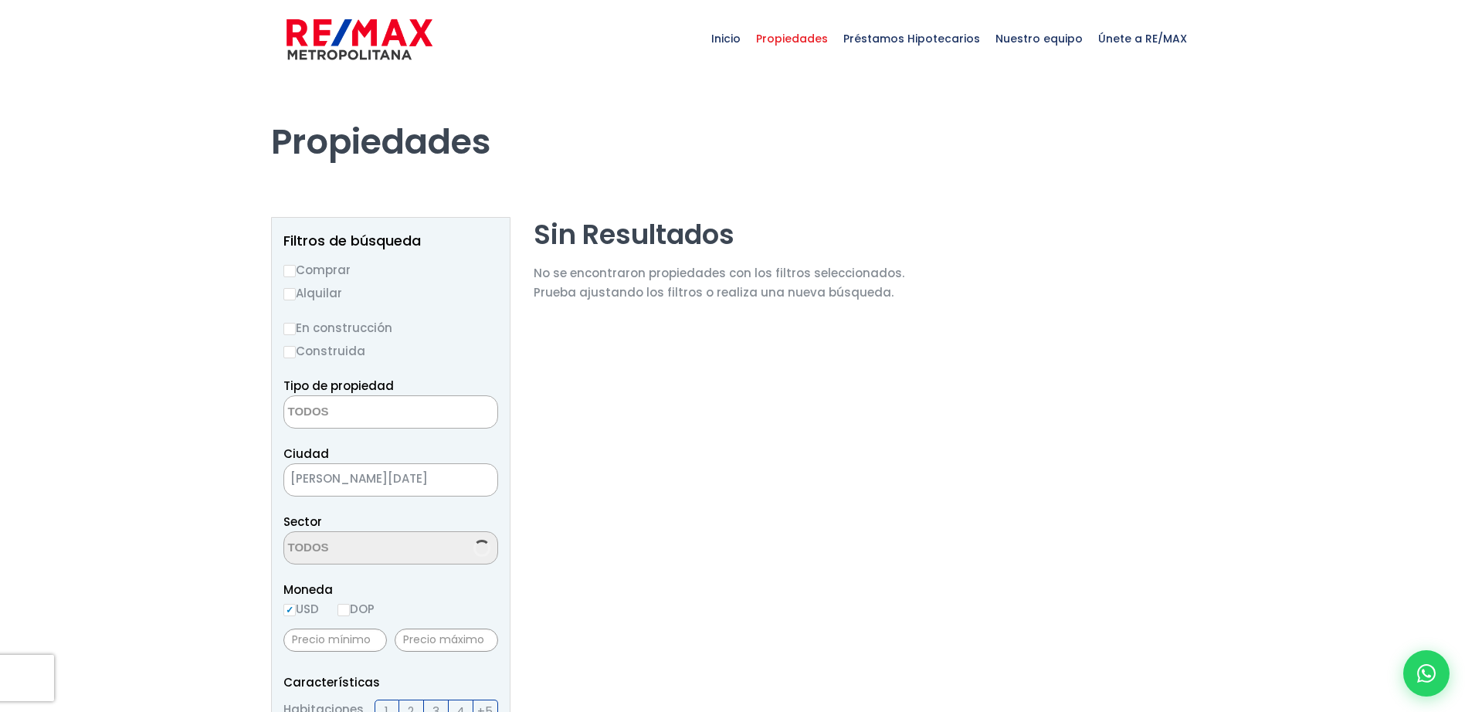
select select
select select "200"
